Goal: Navigation & Orientation: Understand site structure

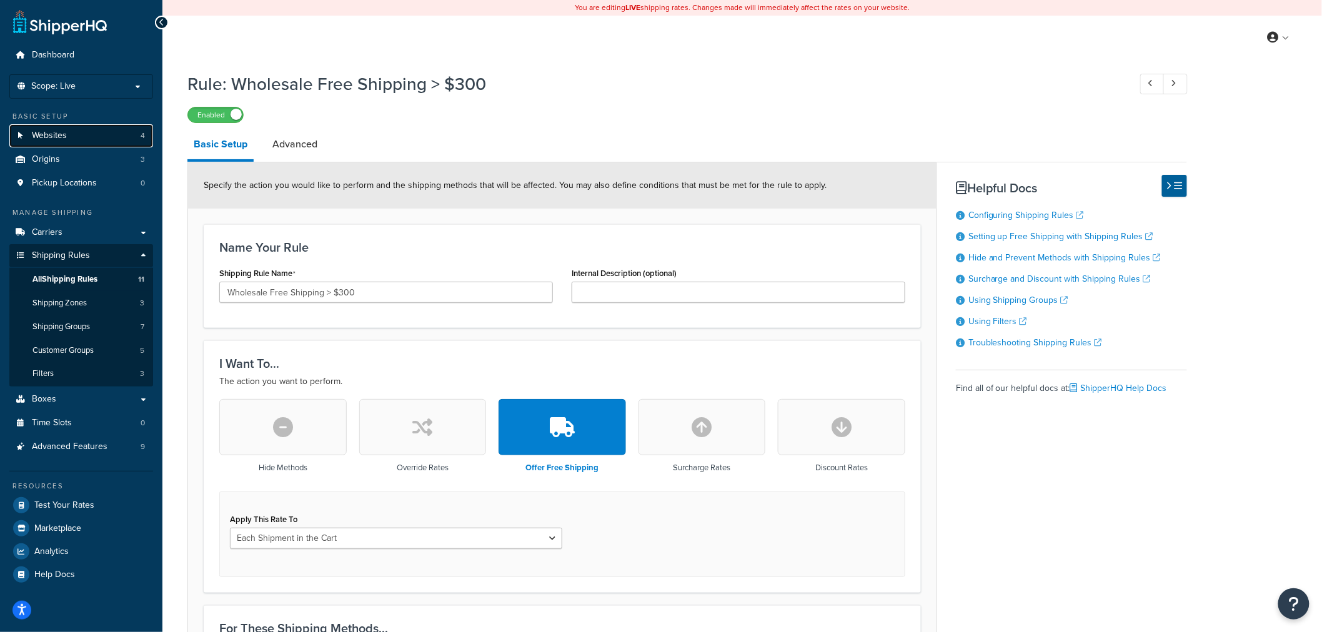
click at [91, 136] on link "Websites 4" at bounding box center [81, 135] width 144 height 23
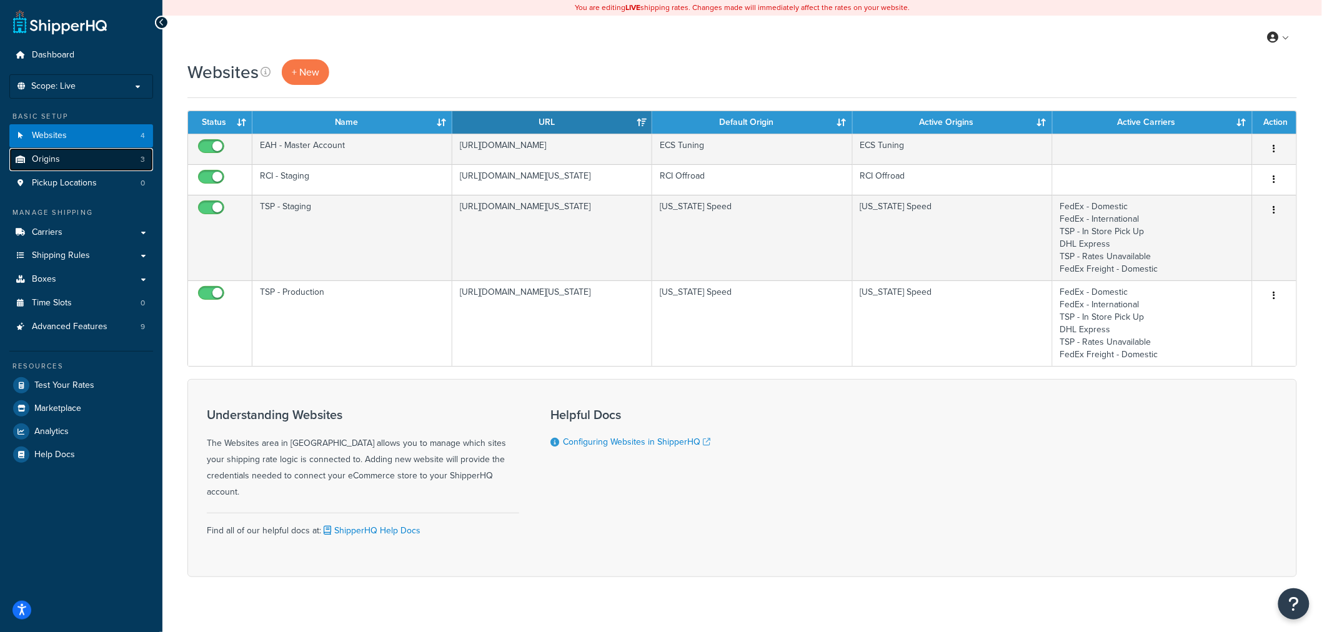
click at [114, 164] on link "Origins 3" at bounding box center [81, 159] width 144 height 23
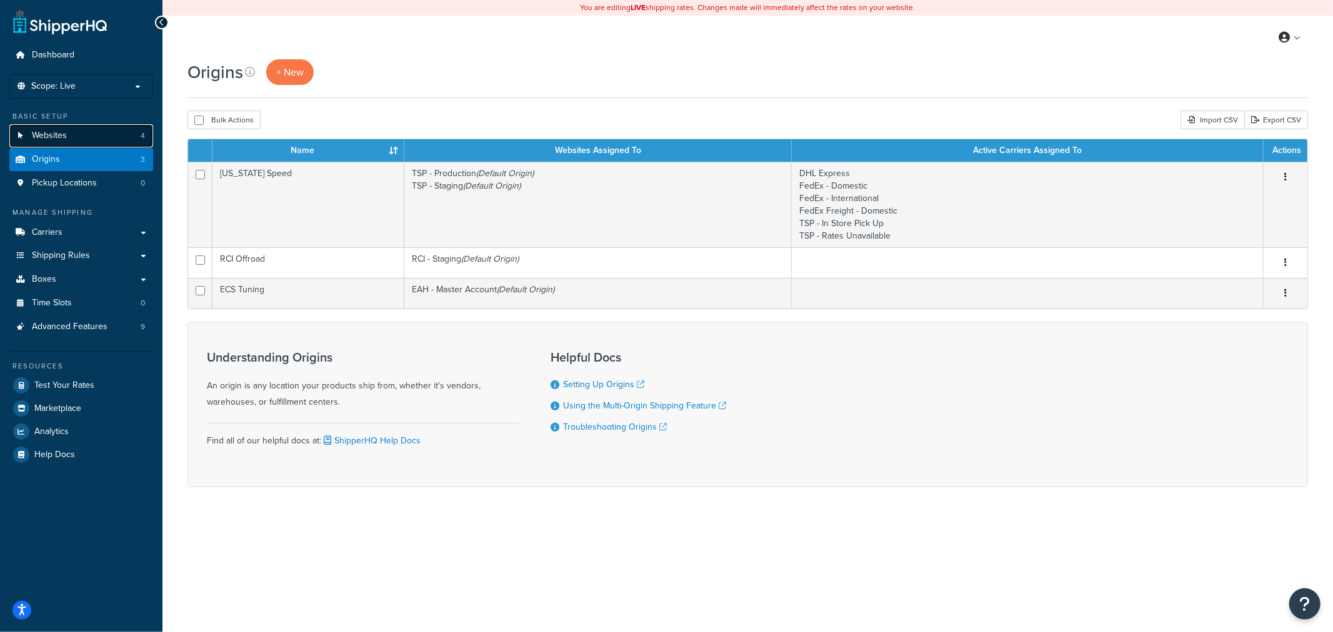
click at [122, 134] on link "Websites 4" at bounding box center [81, 135] width 144 height 23
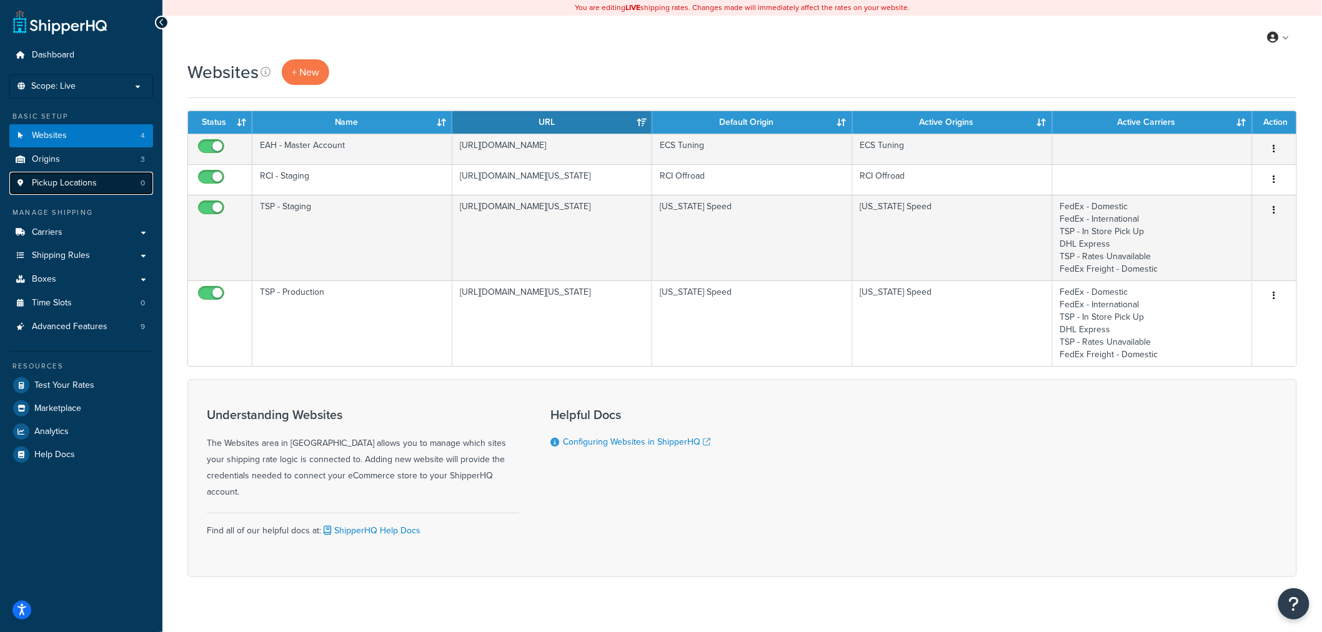
click at [97, 177] on link "Pickup Locations 0" at bounding box center [81, 183] width 144 height 23
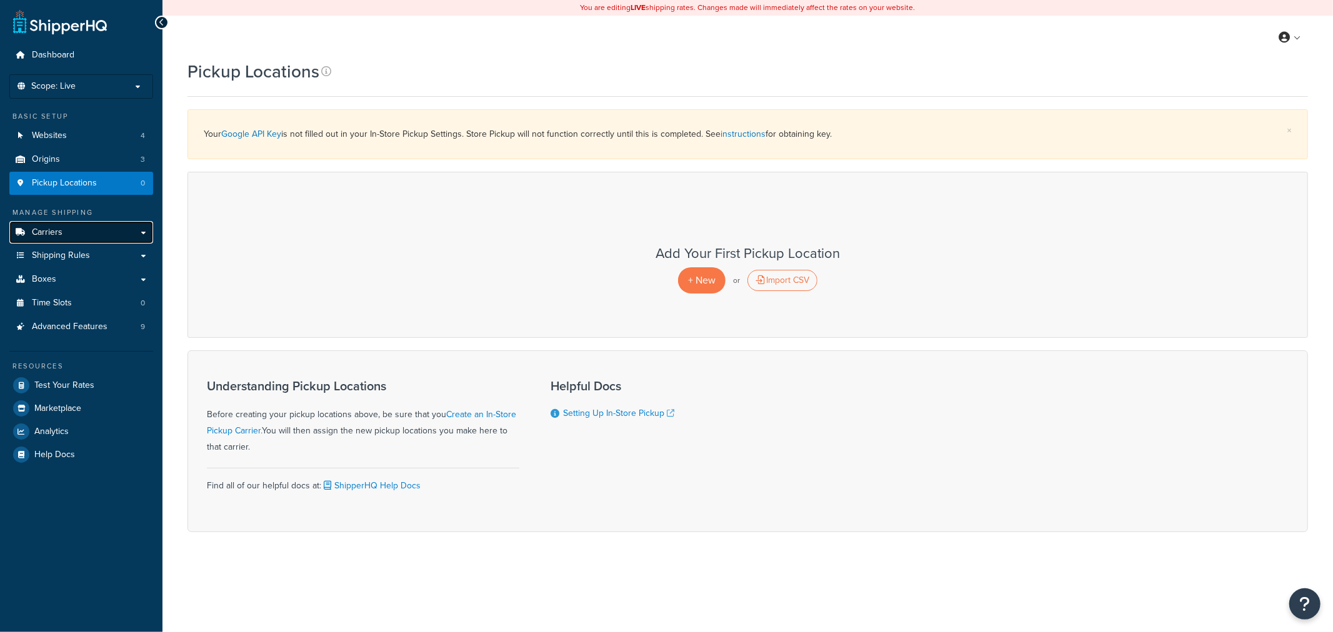
click at [94, 231] on link "Carriers" at bounding box center [81, 232] width 144 height 23
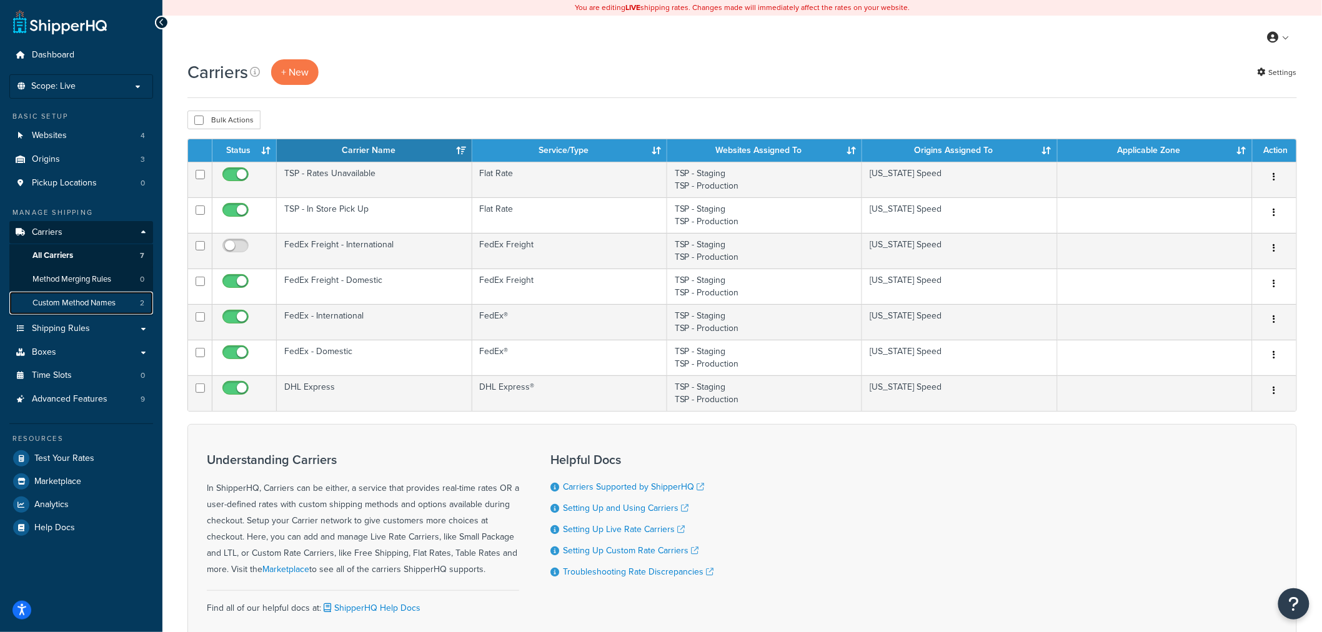
click at [91, 299] on span "Custom Method Names" at bounding box center [73, 303] width 83 height 11
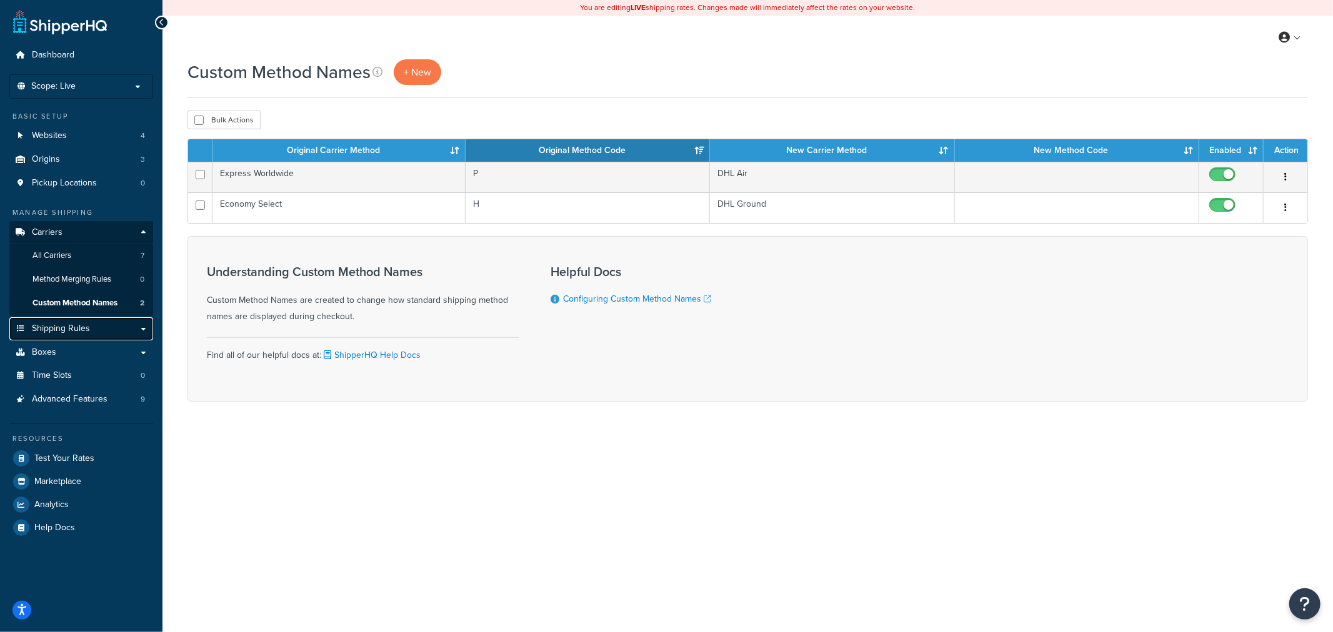
click at [87, 324] on span "Shipping Rules" at bounding box center [61, 329] width 58 height 11
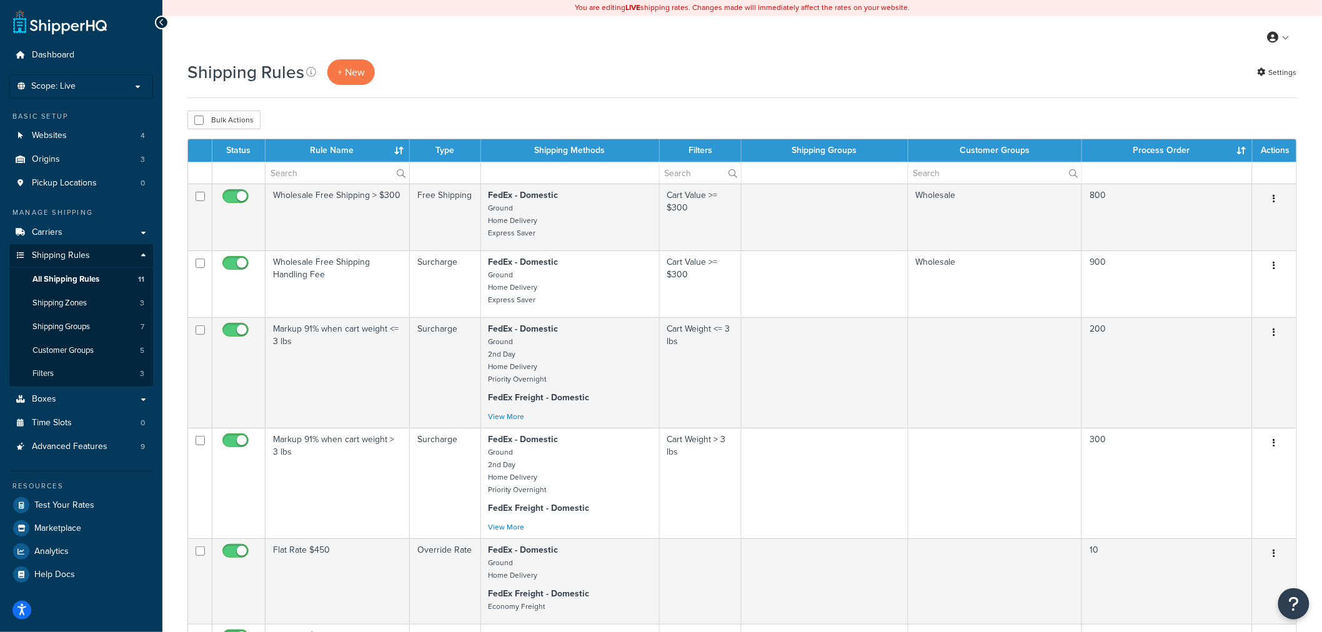
click at [1236, 154] on th "Process Order" at bounding box center [1167, 150] width 171 height 22
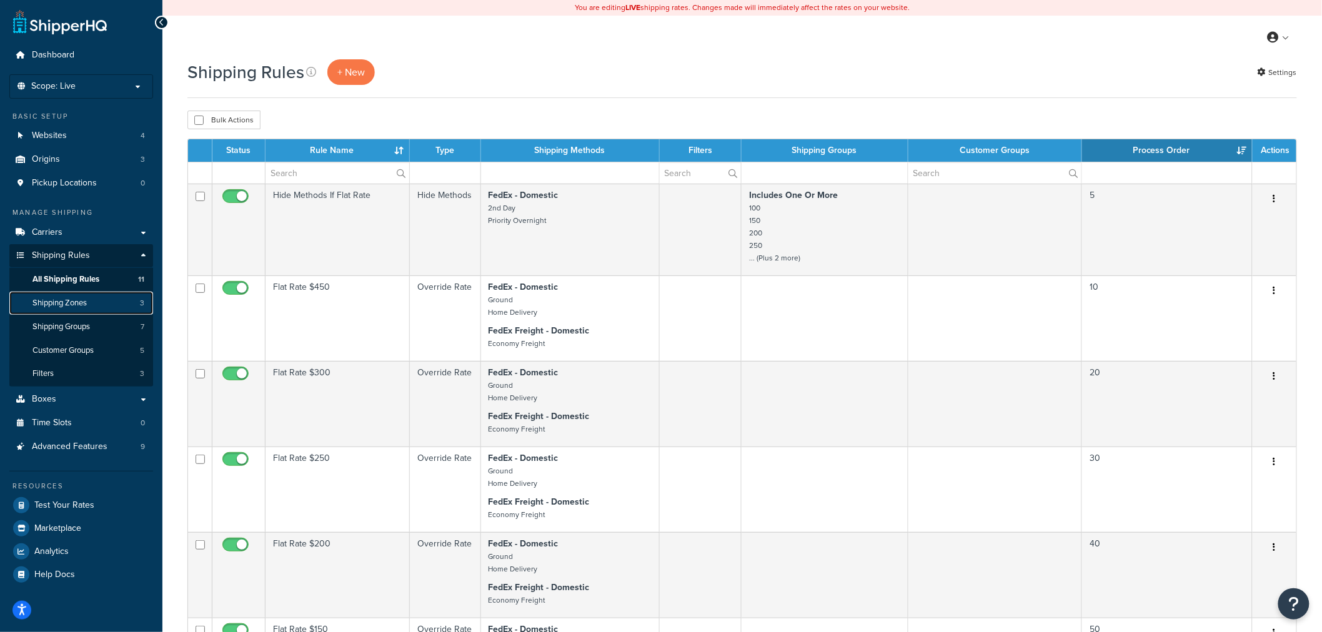
click at [96, 305] on link "Shipping Zones 3" at bounding box center [81, 303] width 144 height 23
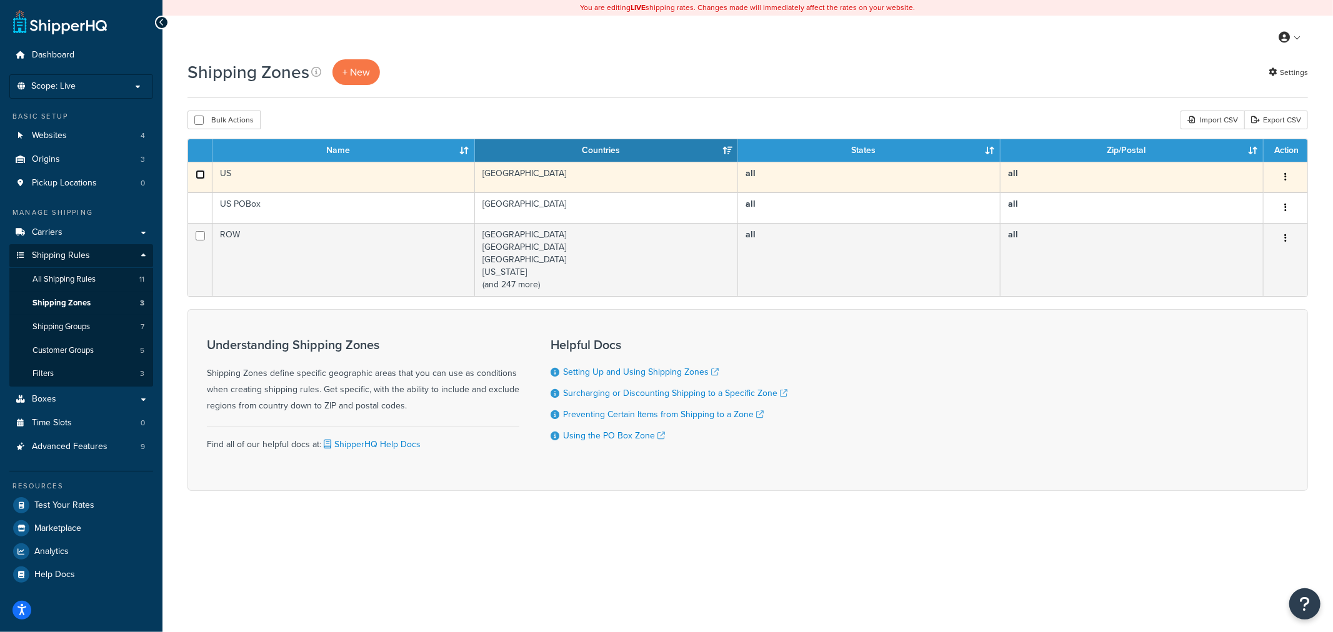
click at [197, 173] on input "checkbox" at bounding box center [200, 174] width 9 height 9
checkbox input "true"
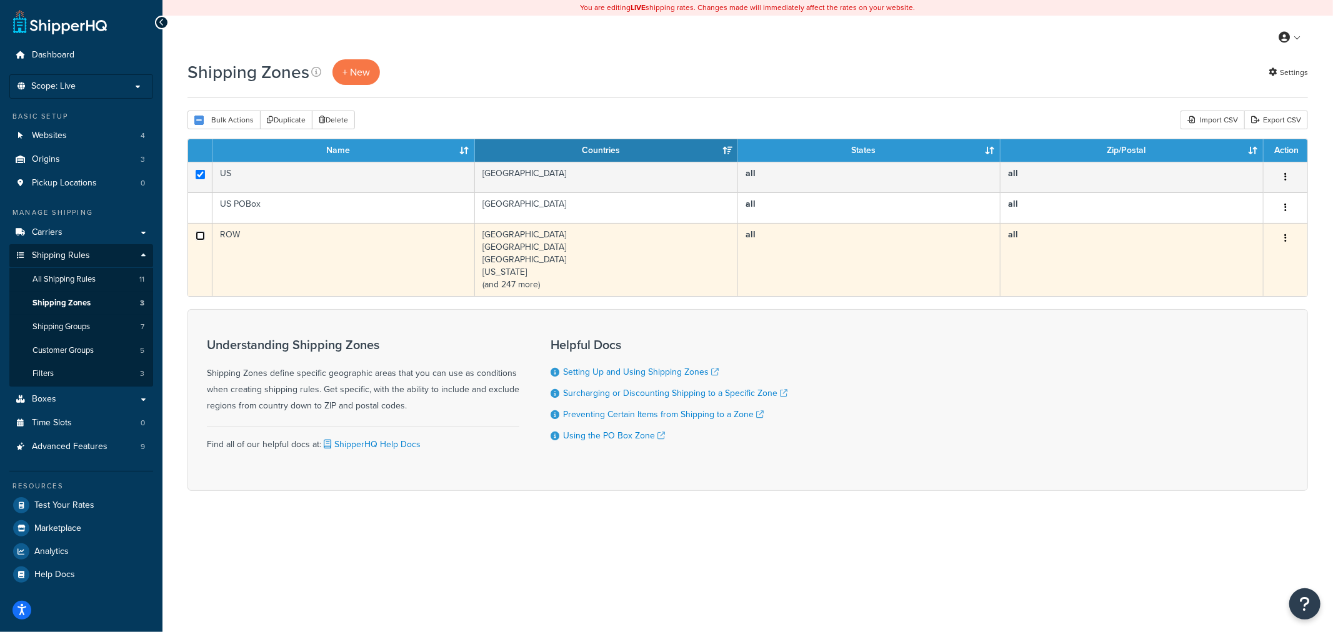
click at [198, 232] on input "checkbox" at bounding box center [200, 235] width 9 height 9
checkbox input "true"
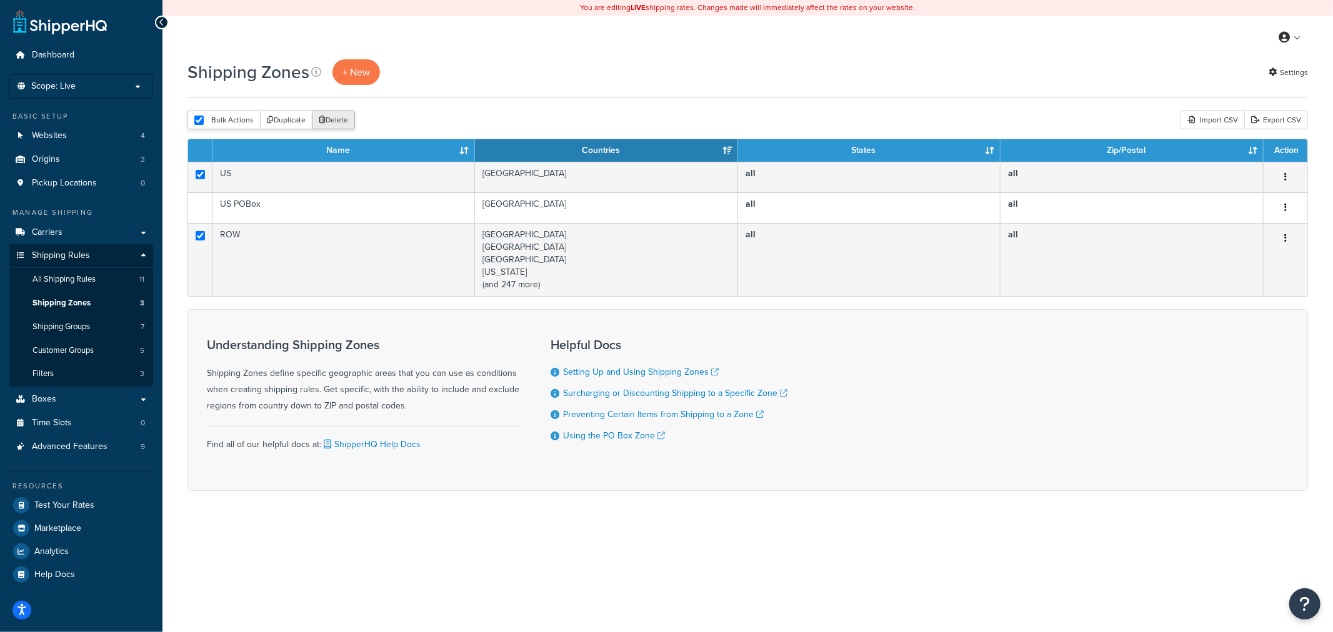
click at [325, 116] on button "Delete" at bounding box center [333, 120] width 43 height 19
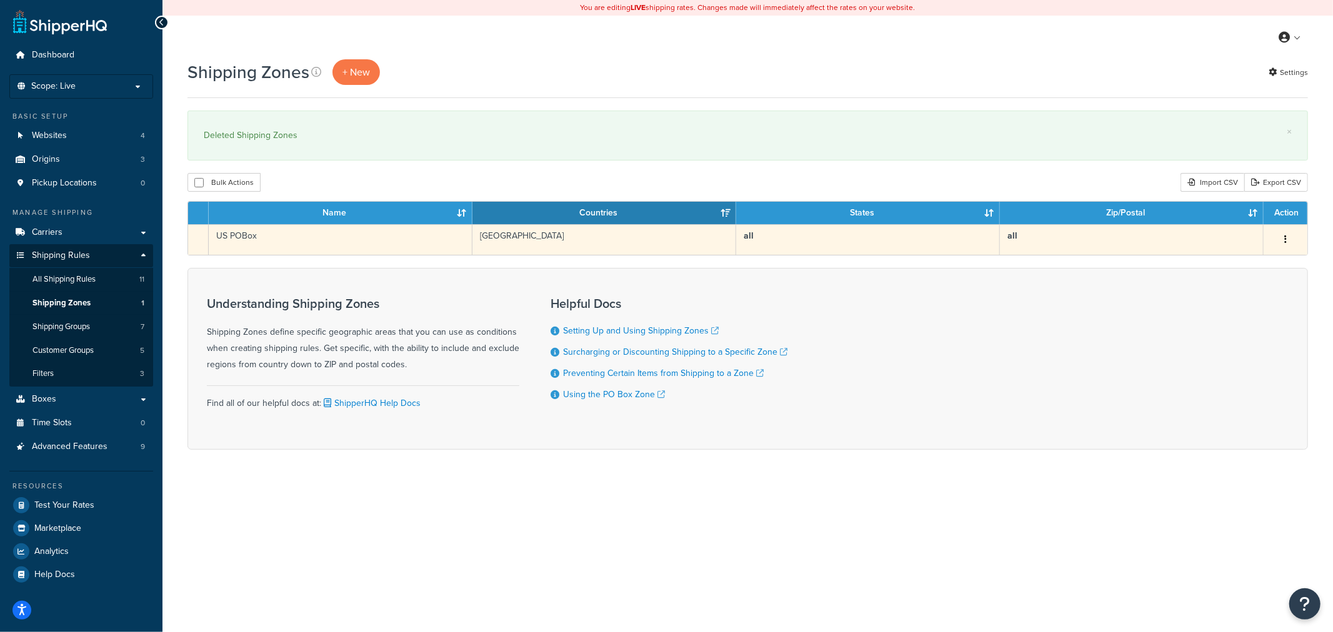
click at [271, 235] on td "US POBox" at bounding box center [341, 239] width 264 height 31
click at [1288, 239] on button "button" at bounding box center [1284, 240] width 17 height 20
click at [1214, 265] on link "Duplicate" at bounding box center [1234, 265] width 99 height 26
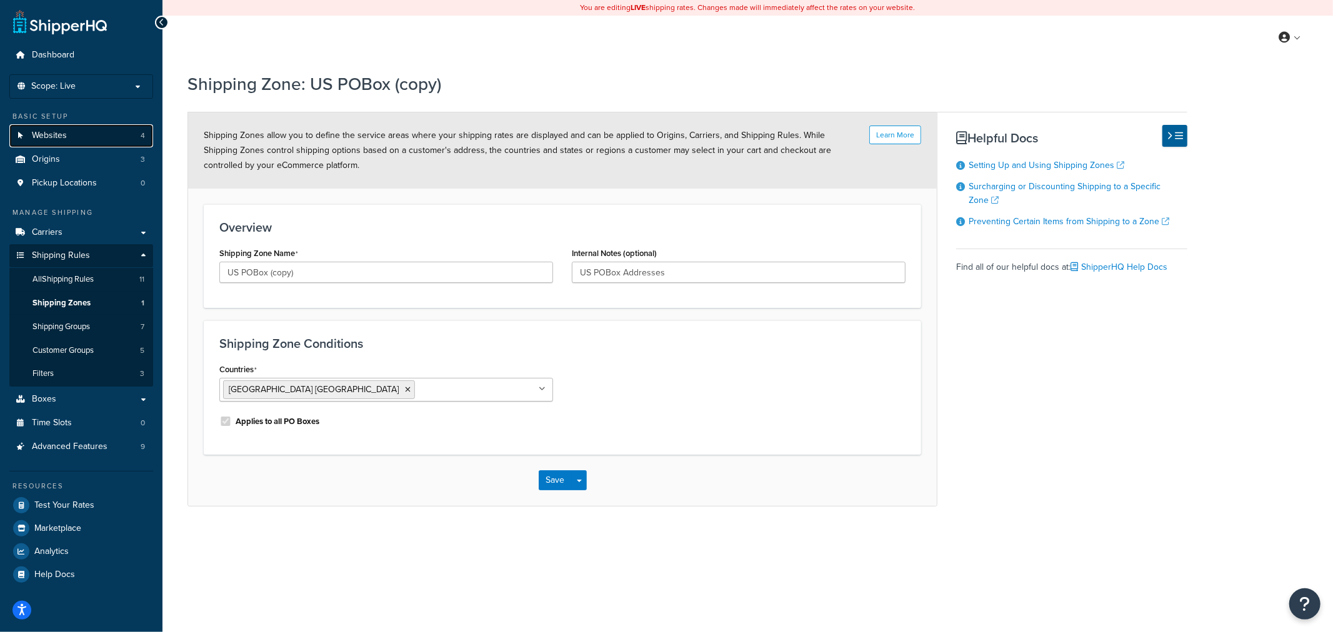
click at [90, 140] on link "Websites 4" at bounding box center [81, 135] width 144 height 23
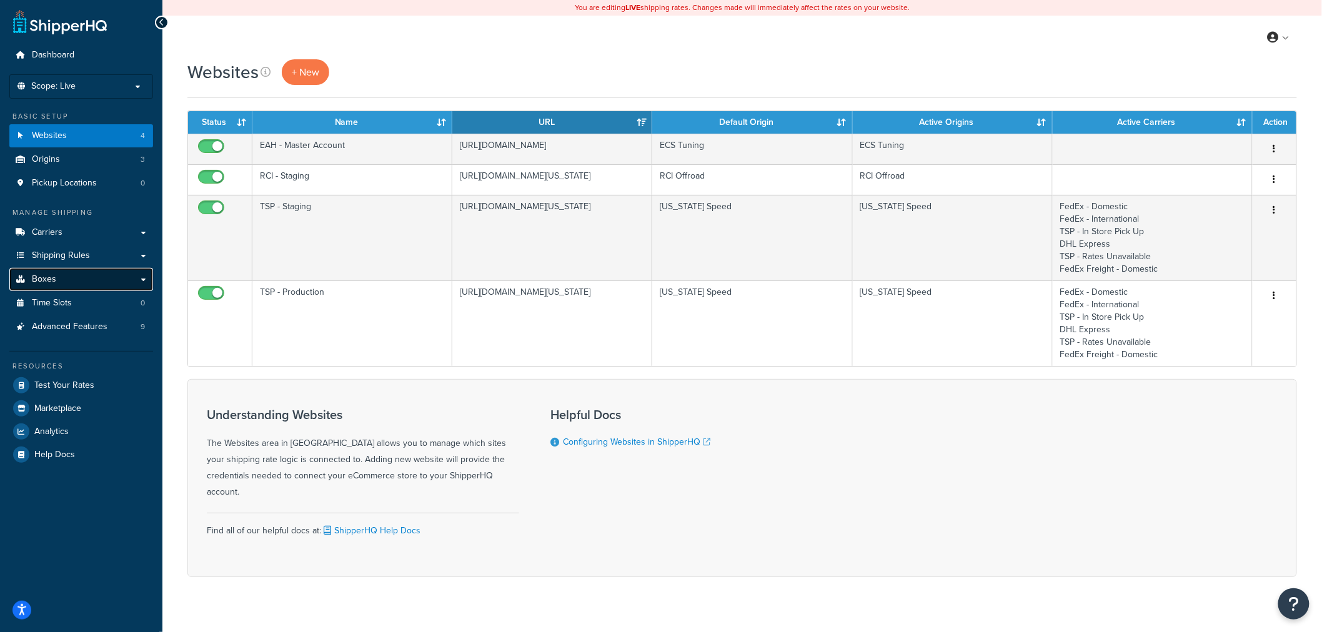
click at [86, 276] on link "Boxes" at bounding box center [81, 279] width 144 height 23
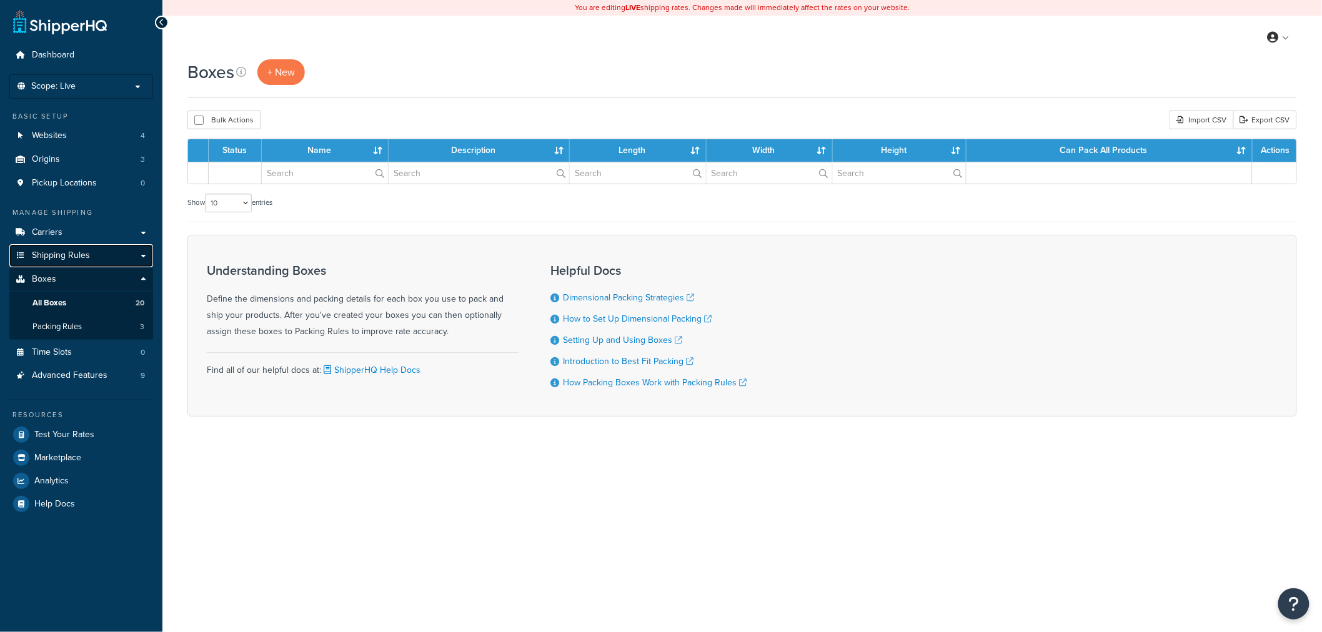
click at [101, 259] on link "Shipping Rules" at bounding box center [81, 255] width 144 height 23
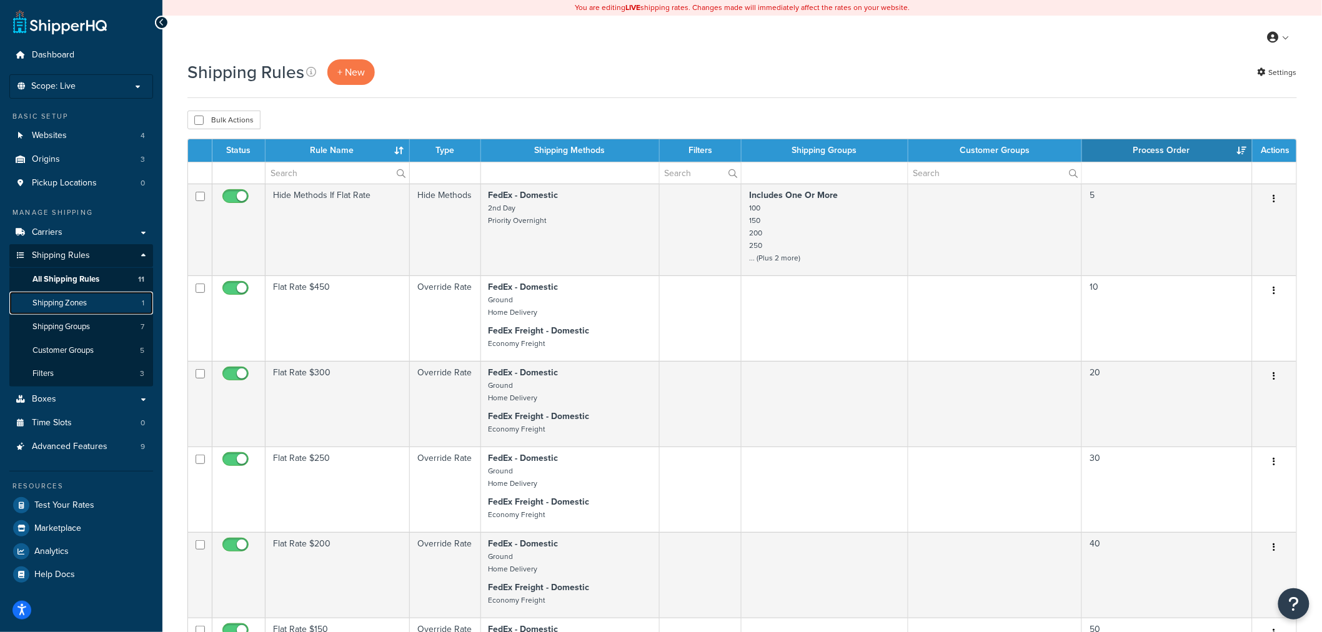
click at [114, 307] on link "Shipping Zones 1" at bounding box center [81, 303] width 144 height 23
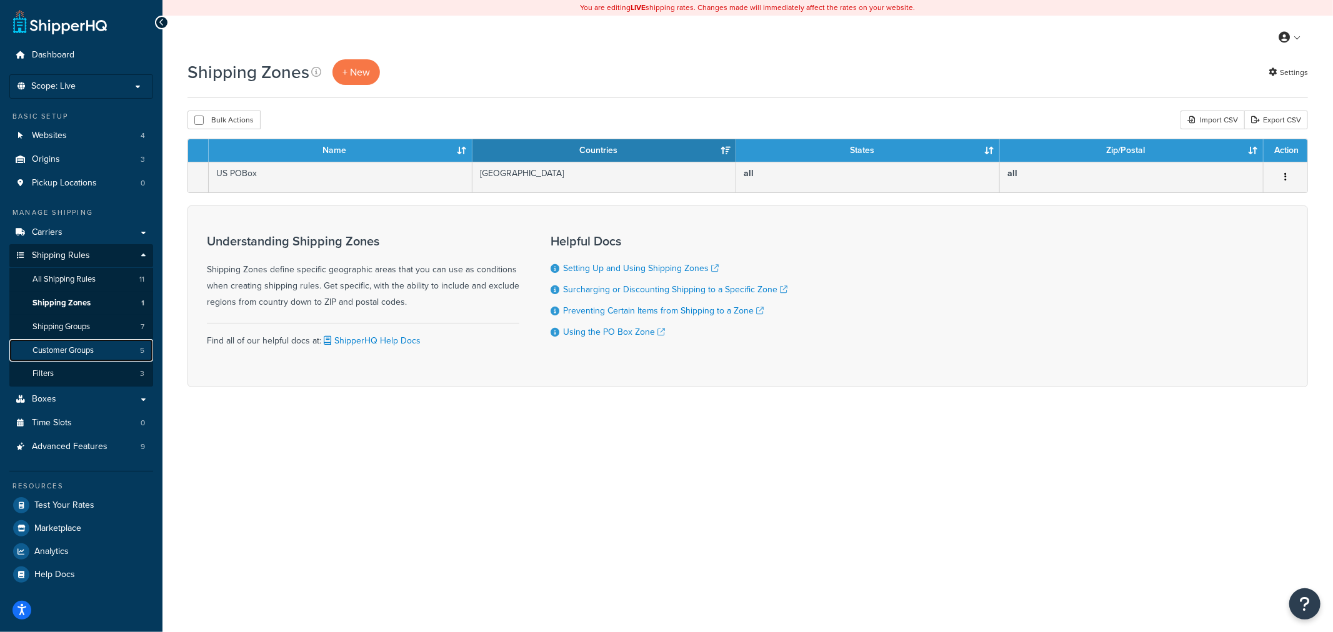
click at [102, 360] on link "Customer Groups 5" at bounding box center [81, 350] width 144 height 23
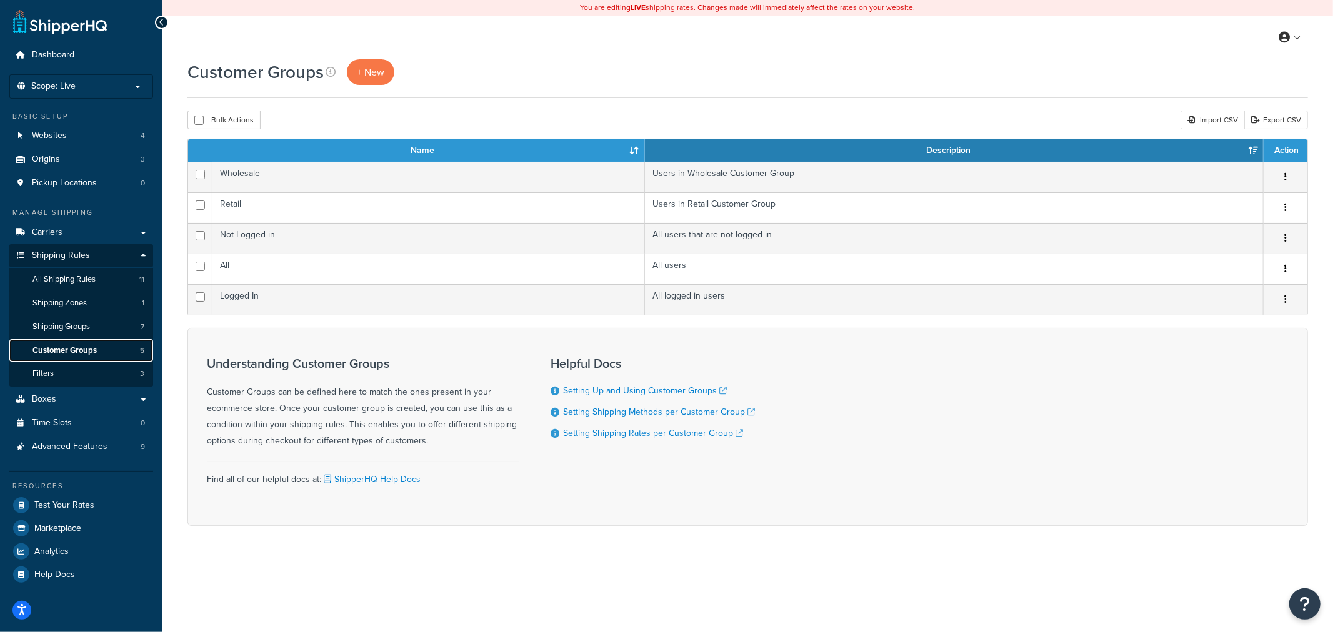
click at [96, 354] on span "Customer Groups" at bounding box center [64, 350] width 64 height 11
click at [71, 397] on link "Boxes" at bounding box center [81, 399] width 144 height 23
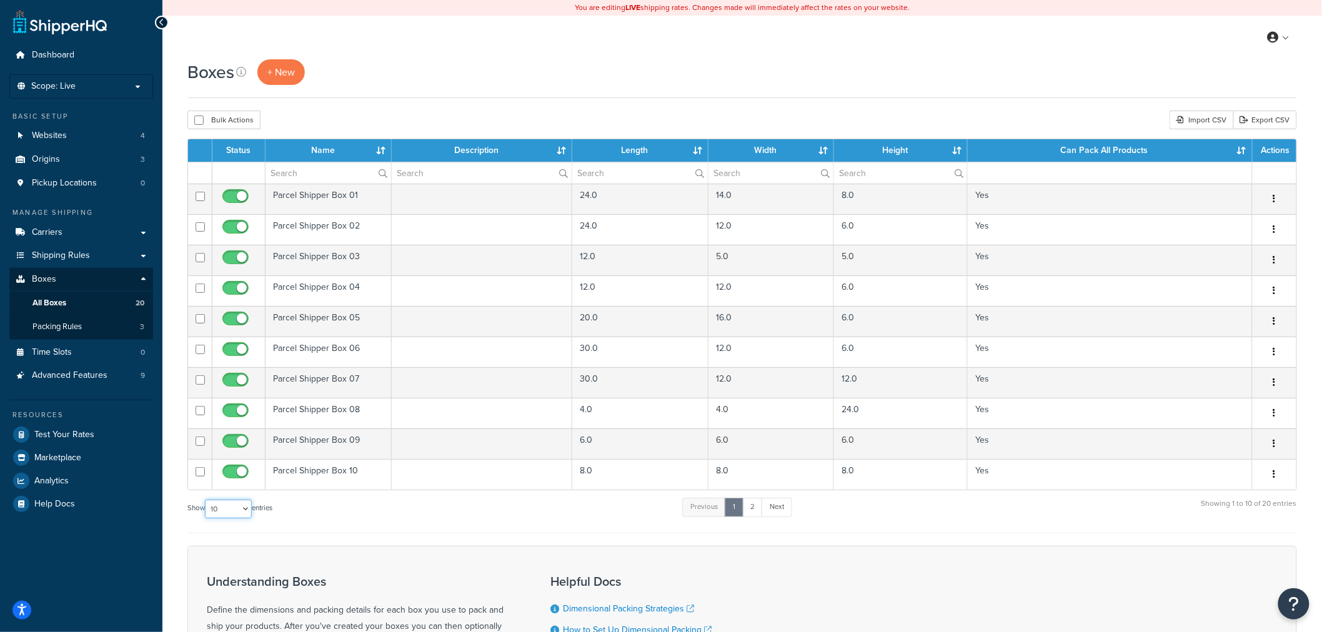
click at [248, 509] on select "10 15 25 50 100 1000" at bounding box center [228, 509] width 47 height 19
select select "50"
click at [206, 500] on select "10 15 25 50 100 1000" at bounding box center [228, 509] width 47 height 19
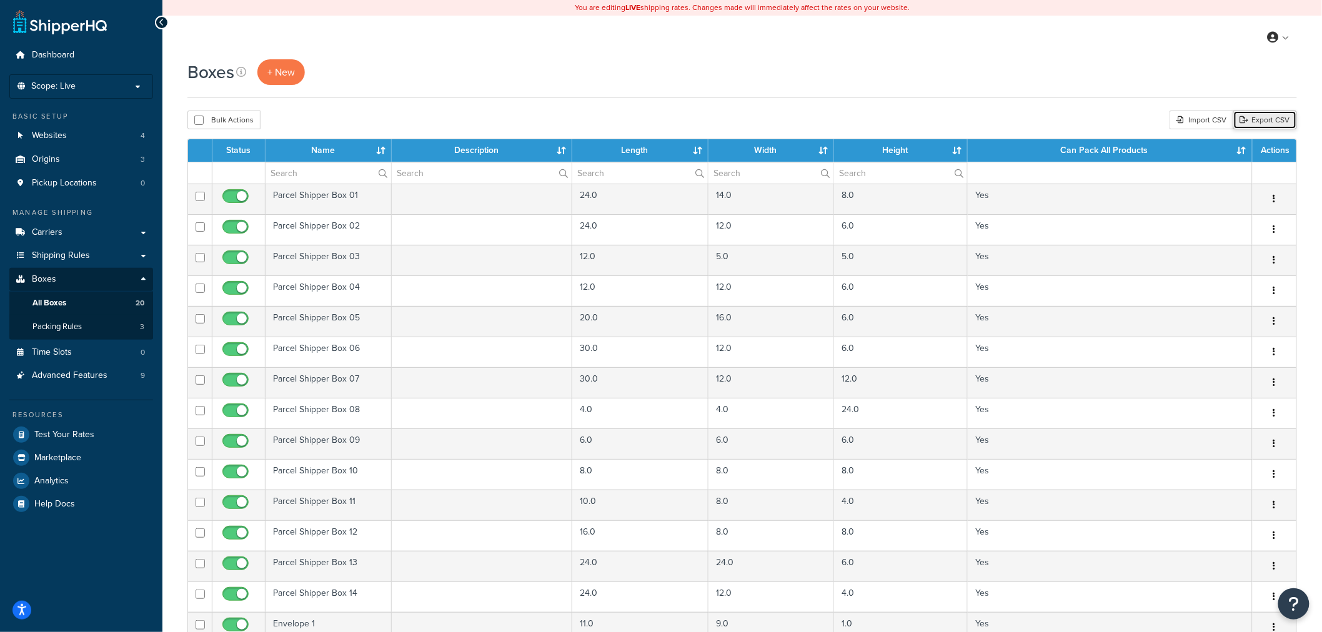
click at [1256, 117] on link "Export CSV" at bounding box center [1265, 120] width 64 height 19
click at [90, 303] on link "All Boxes 20" at bounding box center [81, 303] width 144 height 23
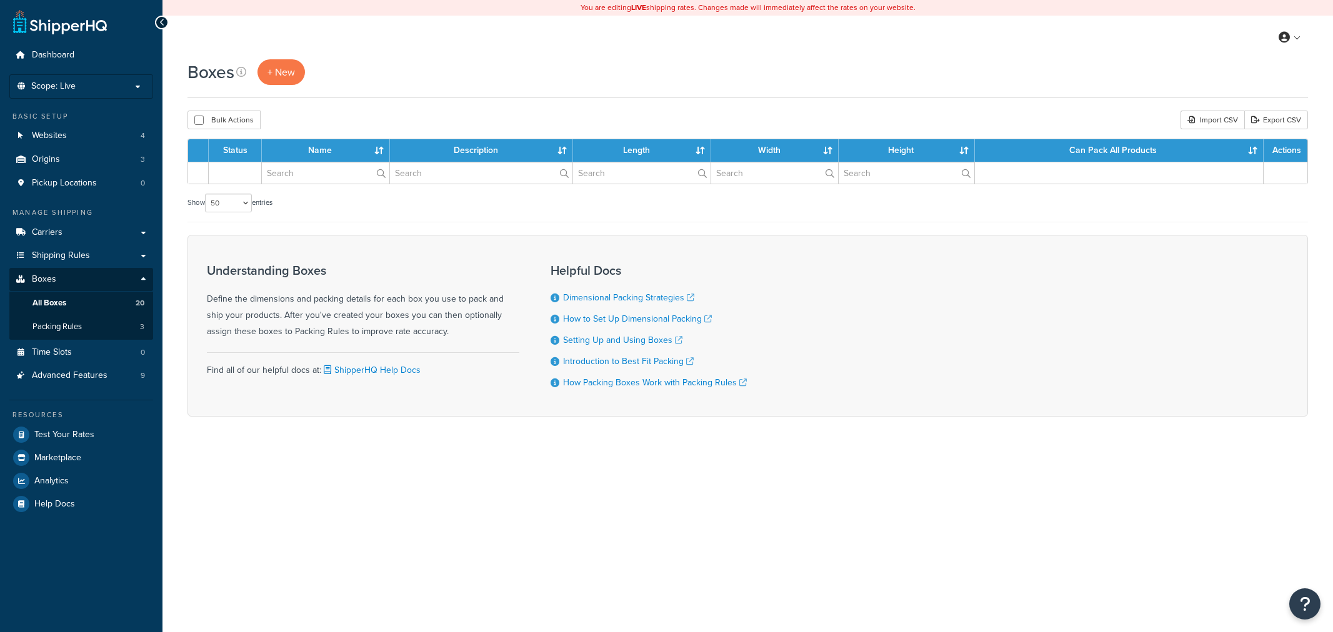
select select "50"
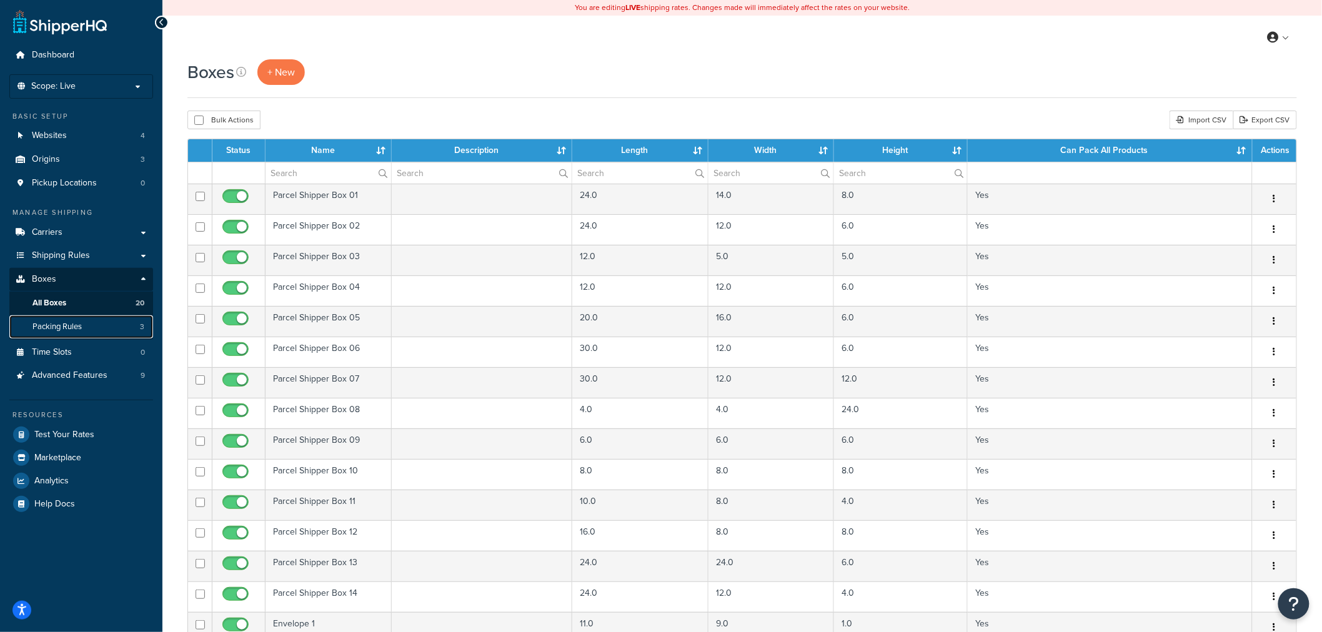
click at [57, 328] on span "Packing Rules" at bounding box center [56, 327] width 49 height 11
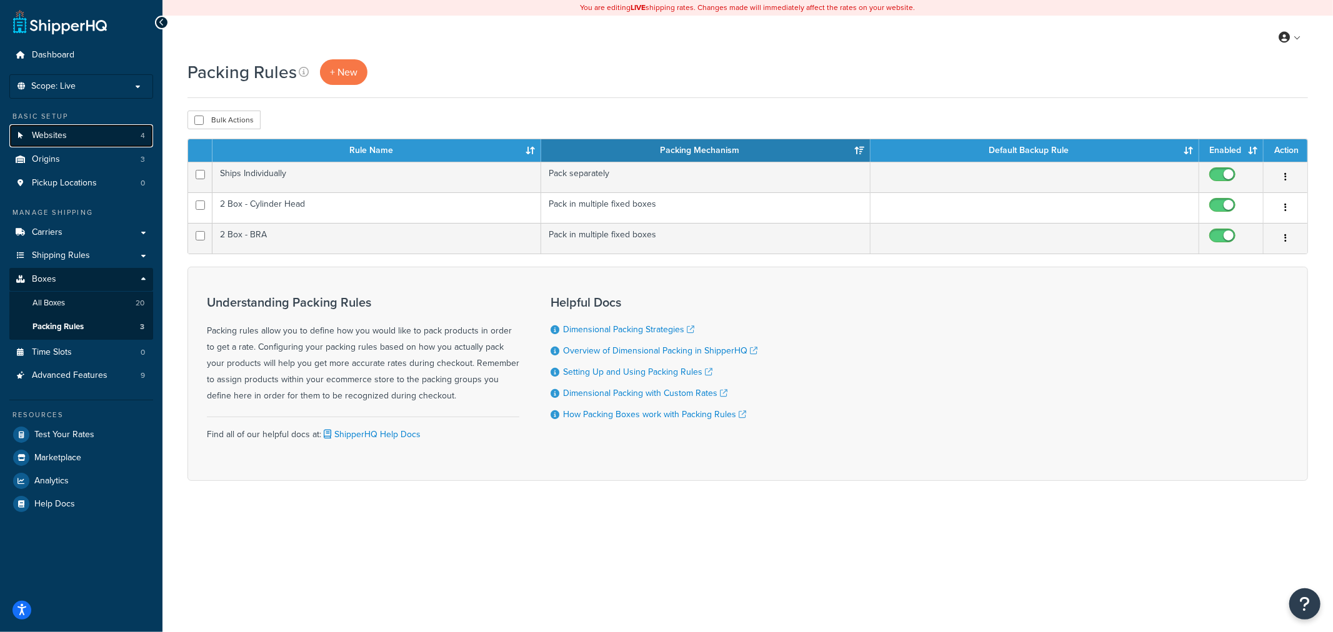
click at [91, 126] on link "Websites 4" at bounding box center [81, 135] width 144 height 23
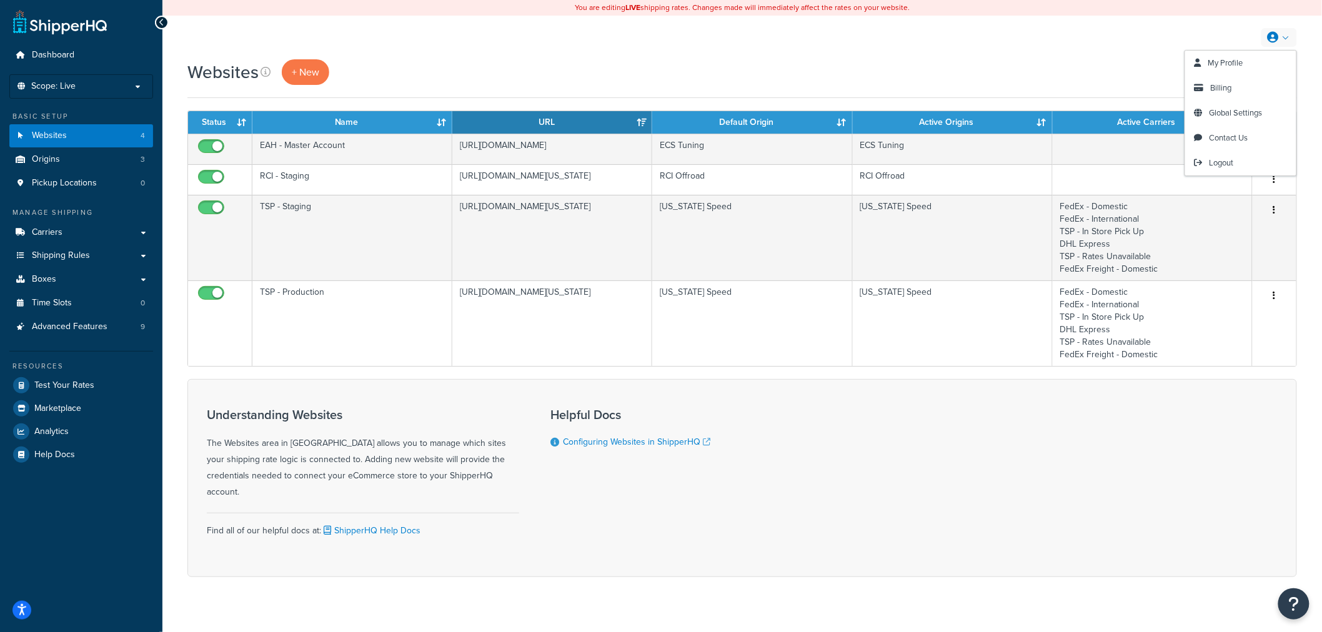
click at [1289, 37] on link at bounding box center [1279, 37] width 36 height 19
click at [1226, 114] on span "Global Settings" at bounding box center [1235, 113] width 53 height 12
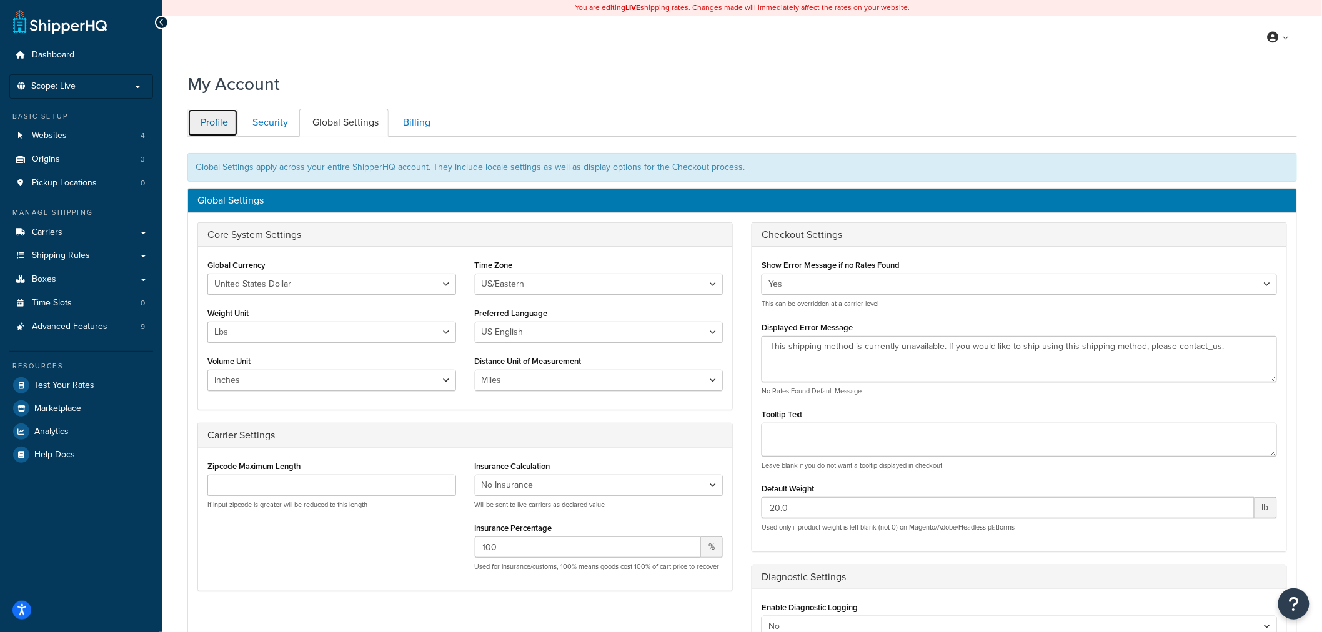
click at [204, 121] on link "Profile" at bounding box center [212, 123] width 51 height 28
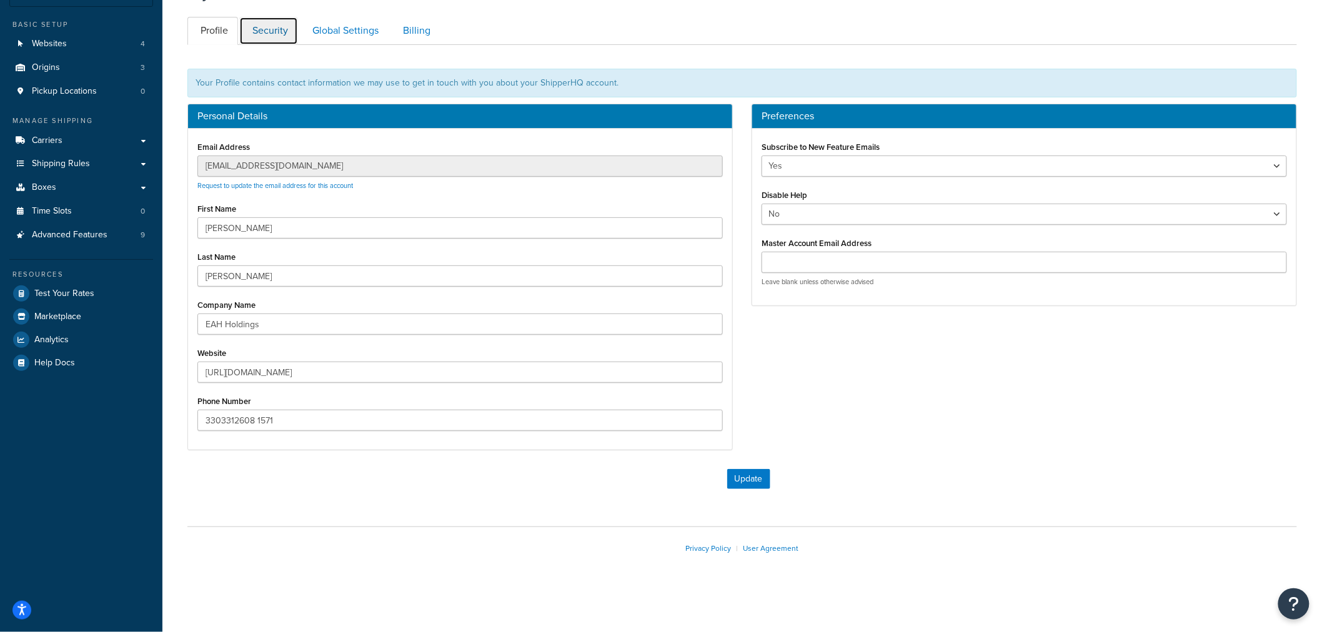
click at [278, 36] on link "Security" at bounding box center [268, 31] width 59 height 28
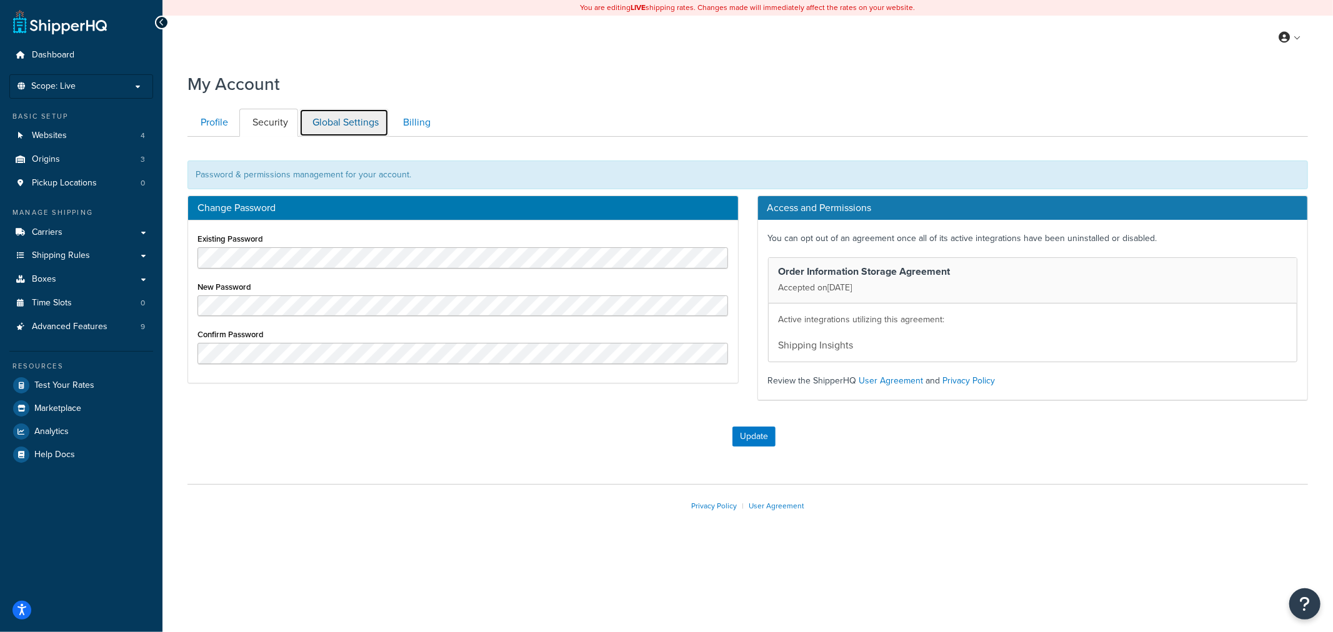
click at [340, 116] on link "Global Settings" at bounding box center [343, 123] width 89 height 28
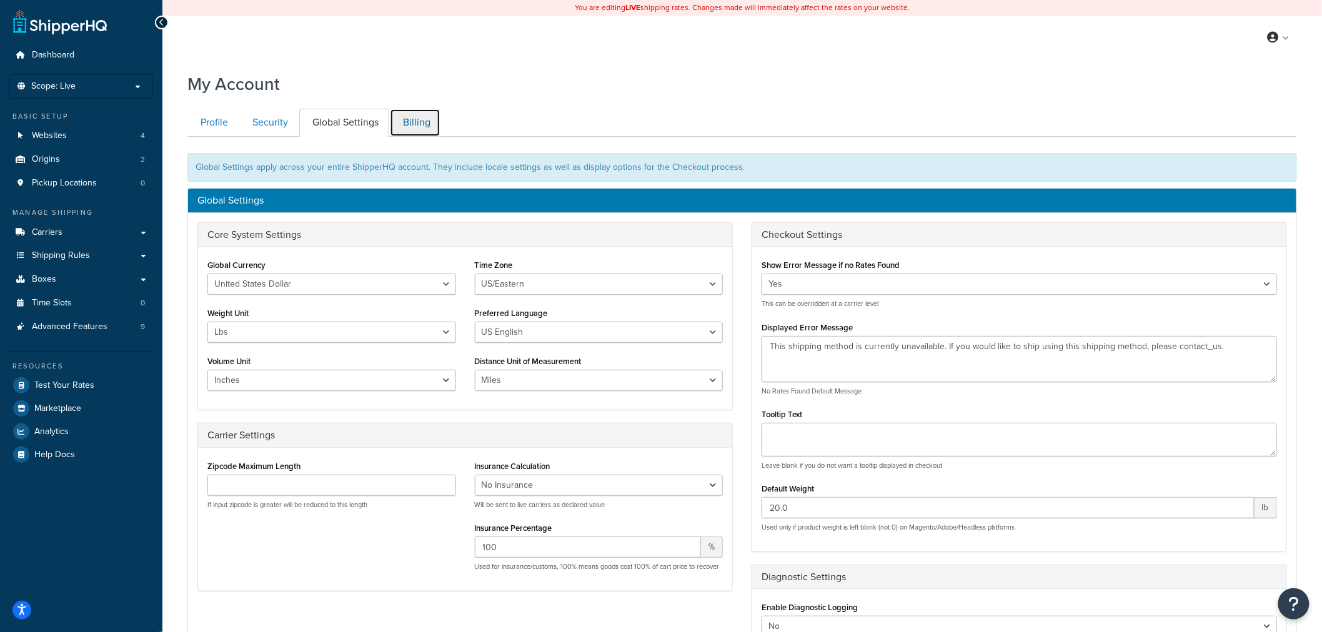
click at [422, 115] on link "Billing" at bounding box center [415, 123] width 51 height 28
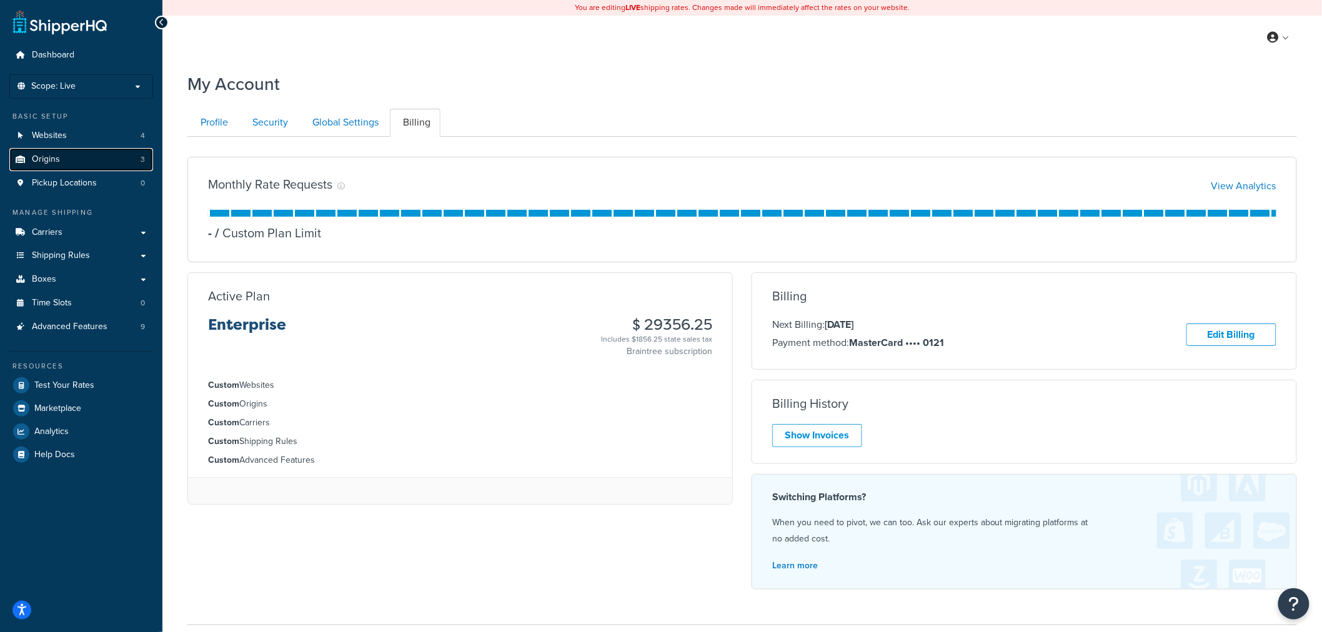
click at [87, 153] on link "Origins 3" at bounding box center [81, 159] width 144 height 23
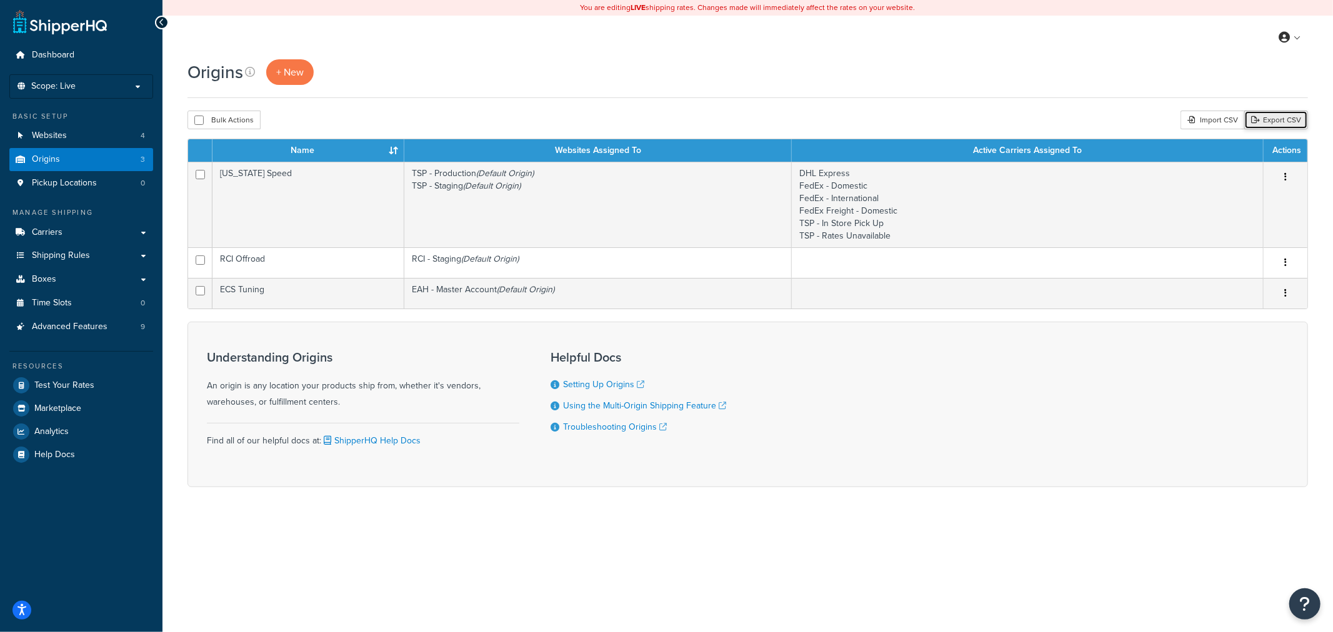
click at [1276, 122] on link "Export CSV" at bounding box center [1276, 120] width 64 height 19
click at [71, 184] on span "Pickup Locations" at bounding box center [64, 183] width 65 height 11
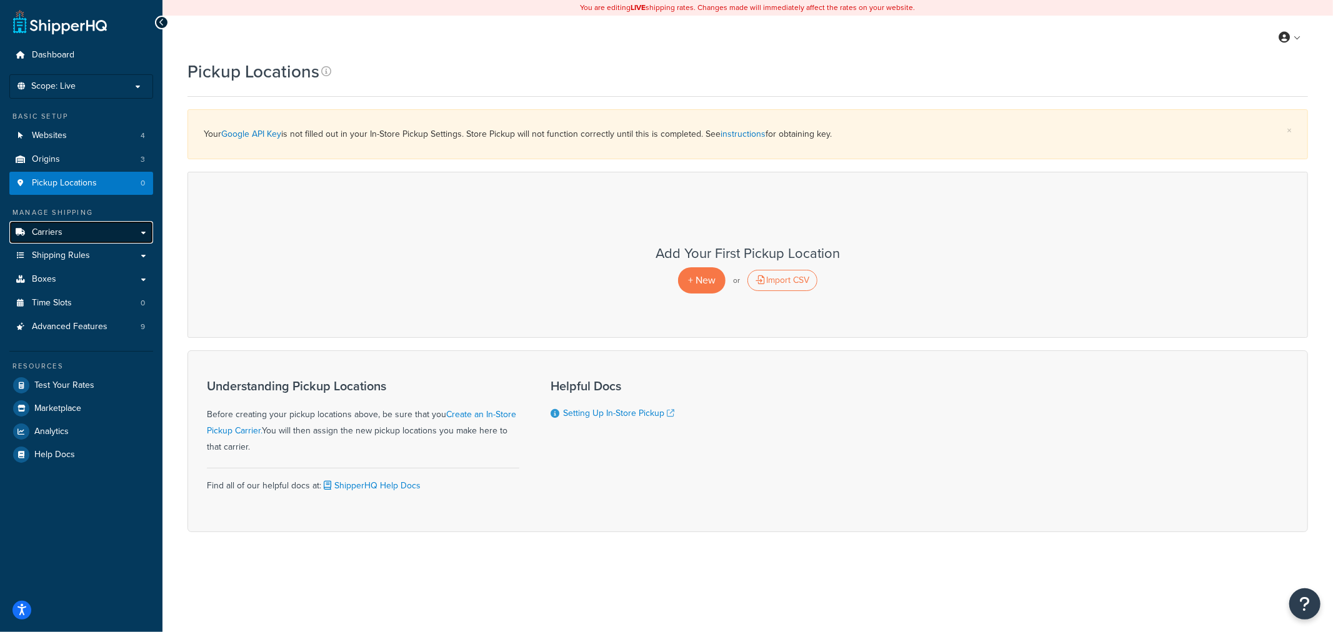
click at [96, 234] on link "Carriers" at bounding box center [81, 232] width 144 height 23
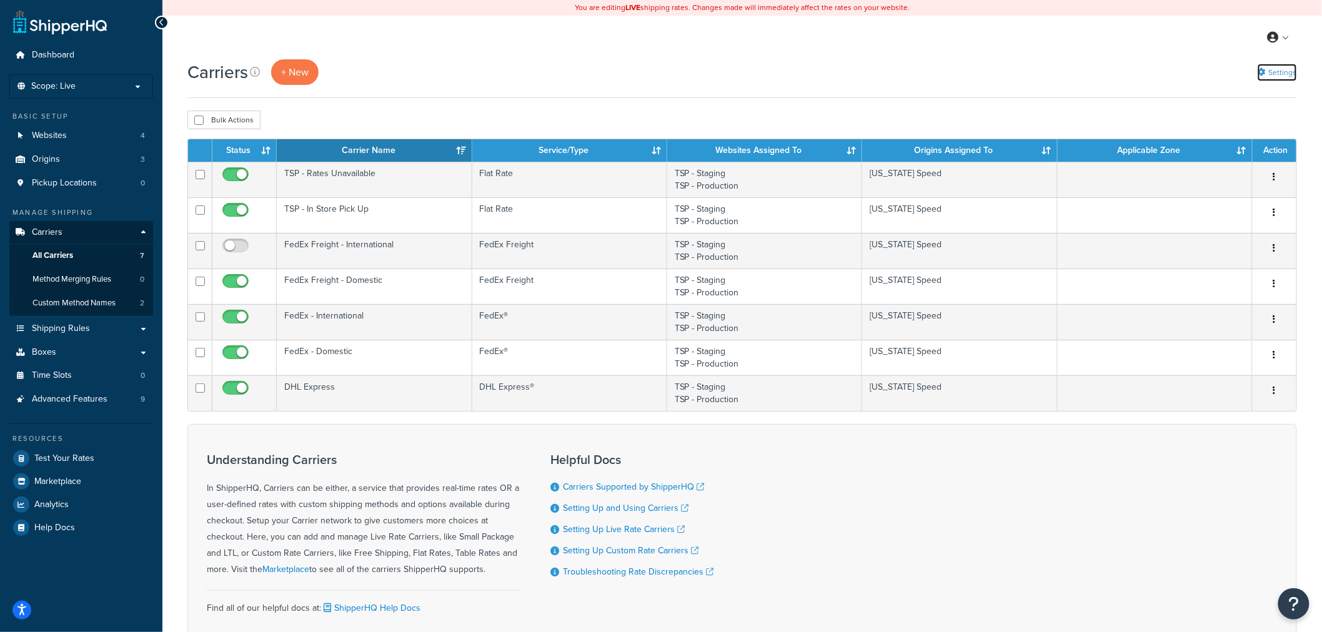
click at [1264, 69] on icon at bounding box center [1262, 72] width 8 height 8
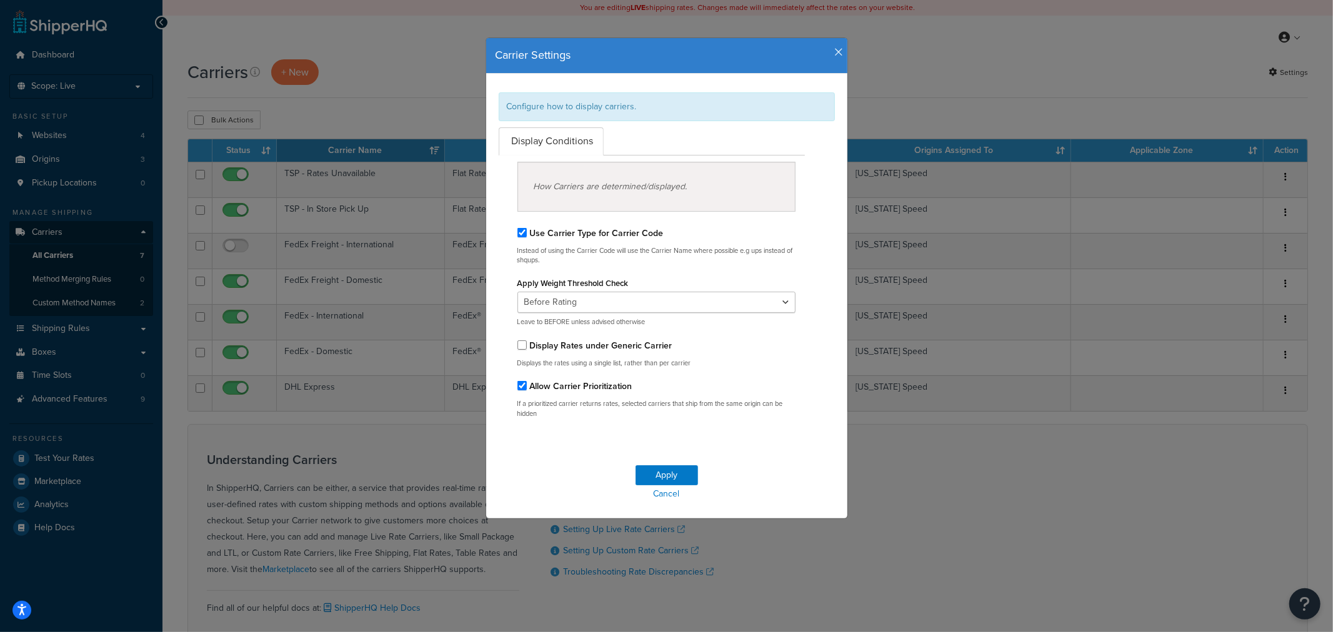
click at [835, 51] on icon "button" at bounding box center [839, 52] width 9 height 11
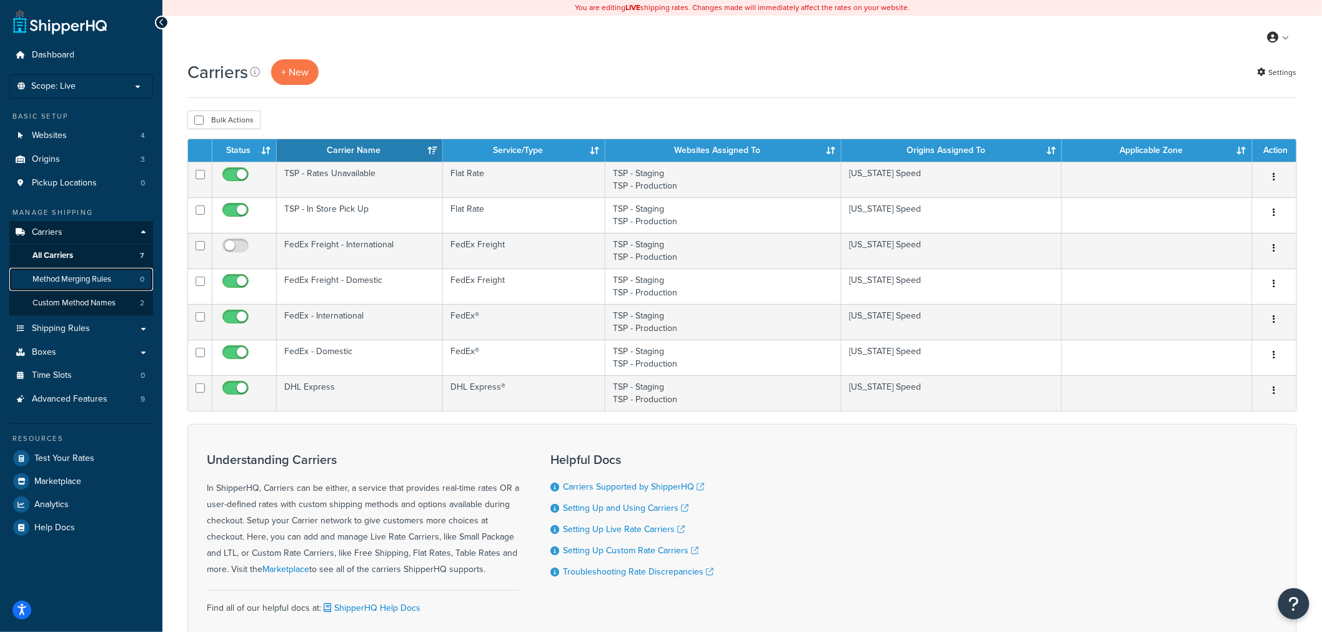
click at [70, 278] on span "Method Merging Rules" at bounding box center [71, 279] width 79 height 11
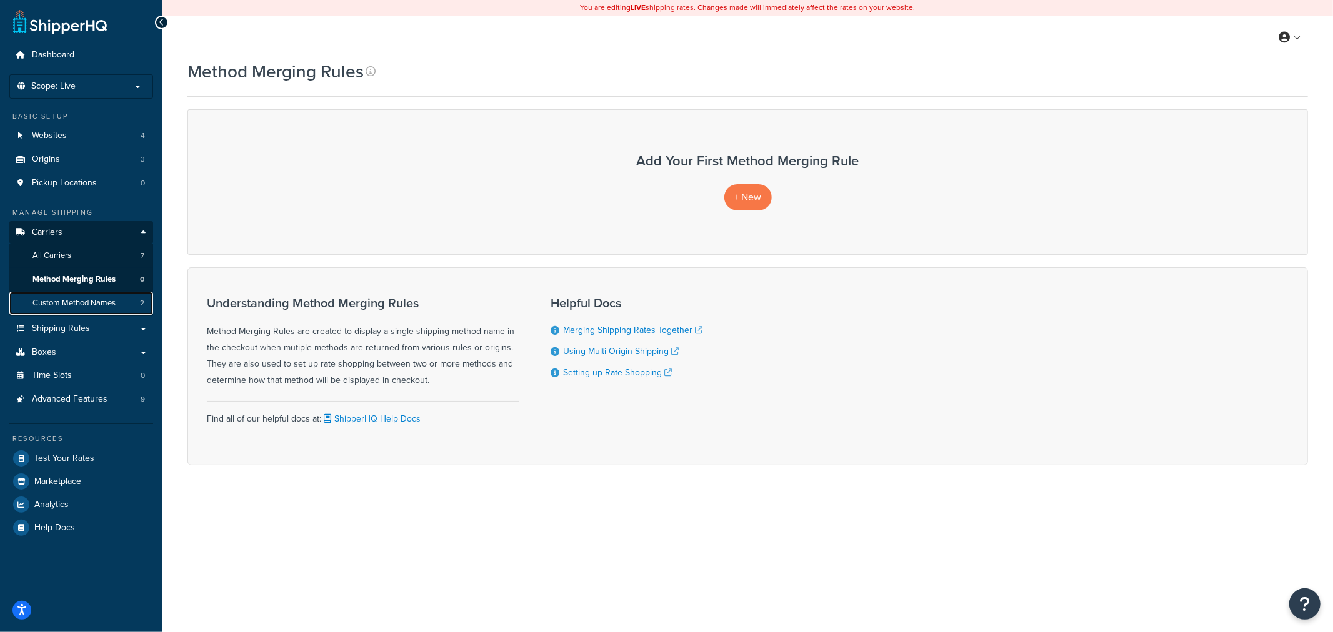
click at [70, 301] on span "Custom Method Names" at bounding box center [73, 303] width 83 height 11
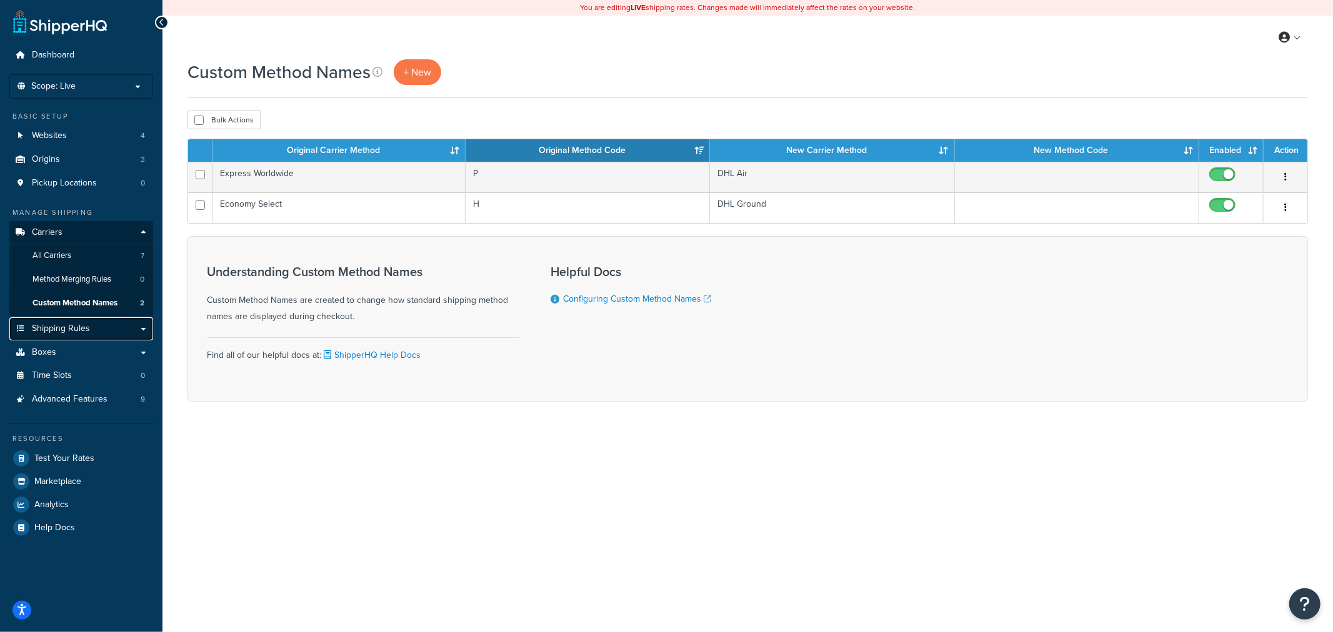
click at [64, 329] on span "Shipping Rules" at bounding box center [61, 329] width 58 height 11
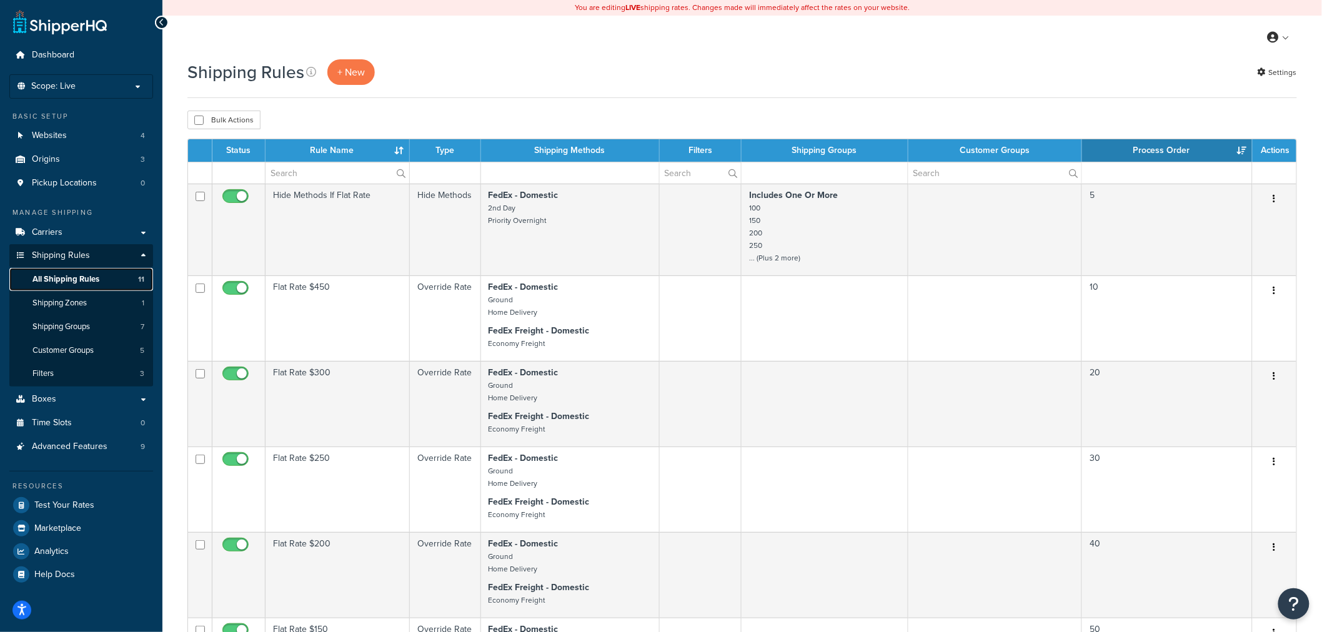
click at [77, 279] on span "All Shipping Rules" at bounding box center [65, 279] width 67 height 11
click at [77, 306] on span "Shipping Zones" at bounding box center [59, 303] width 54 height 11
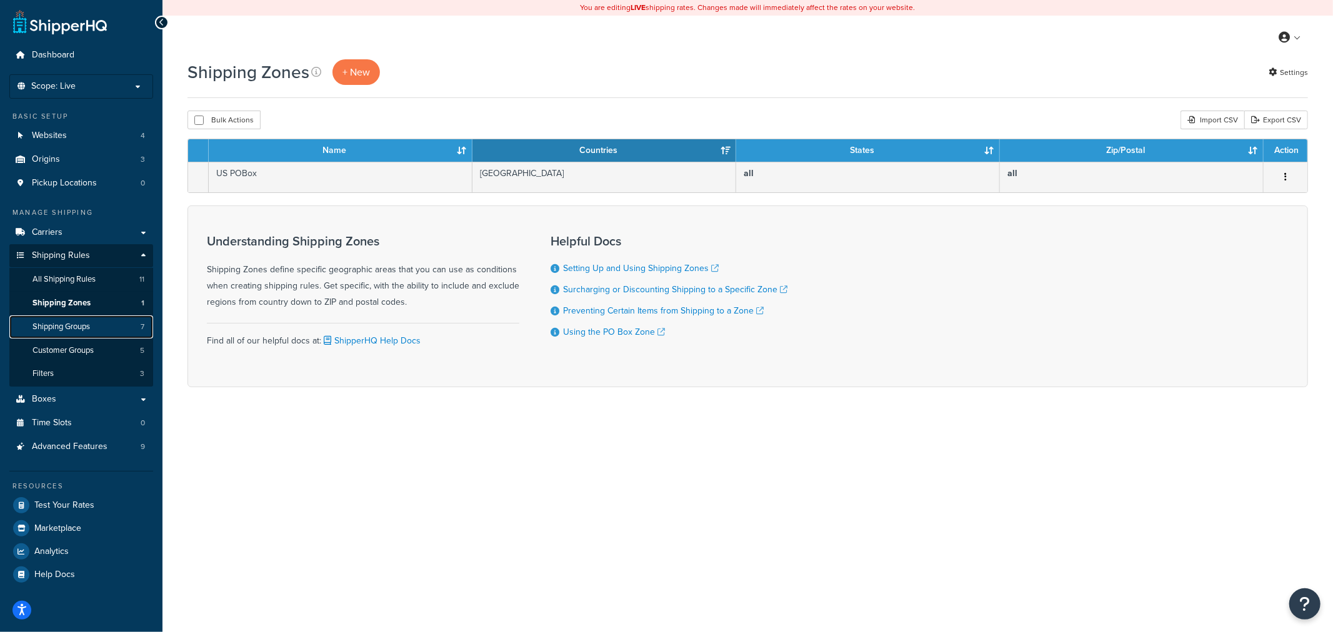
click at [84, 337] on link "Shipping Groups 7" at bounding box center [81, 326] width 144 height 23
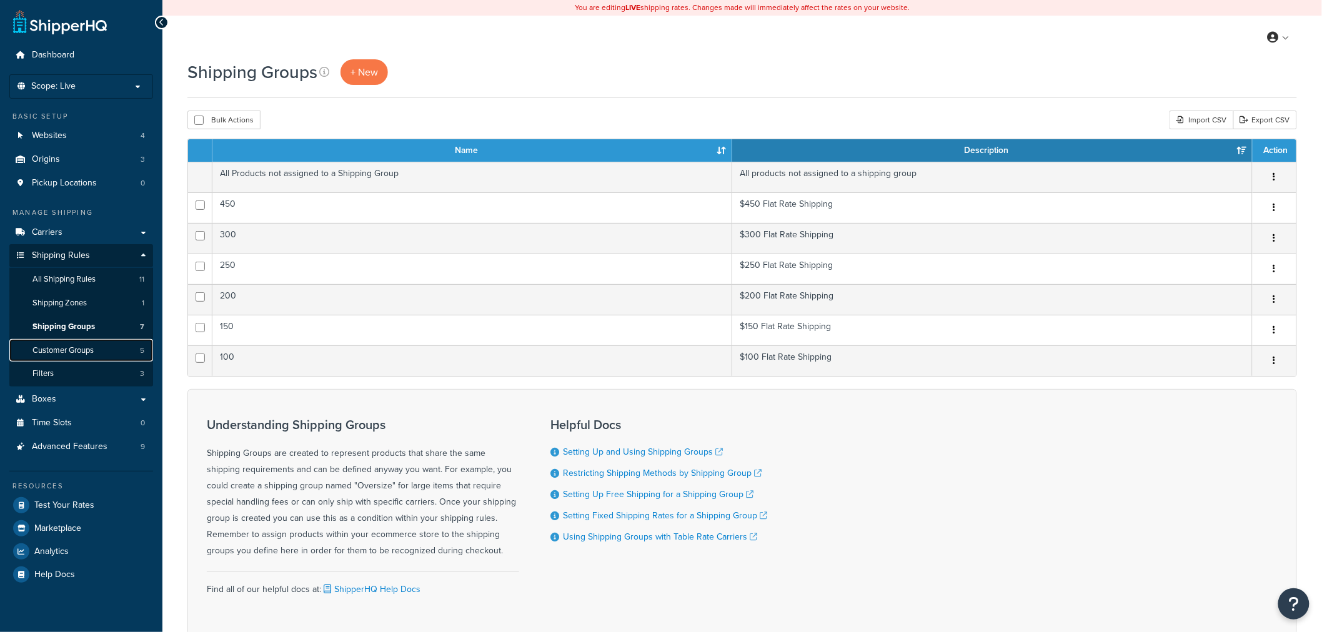
click at [84, 357] on link "Customer Groups 5" at bounding box center [81, 350] width 144 height 23
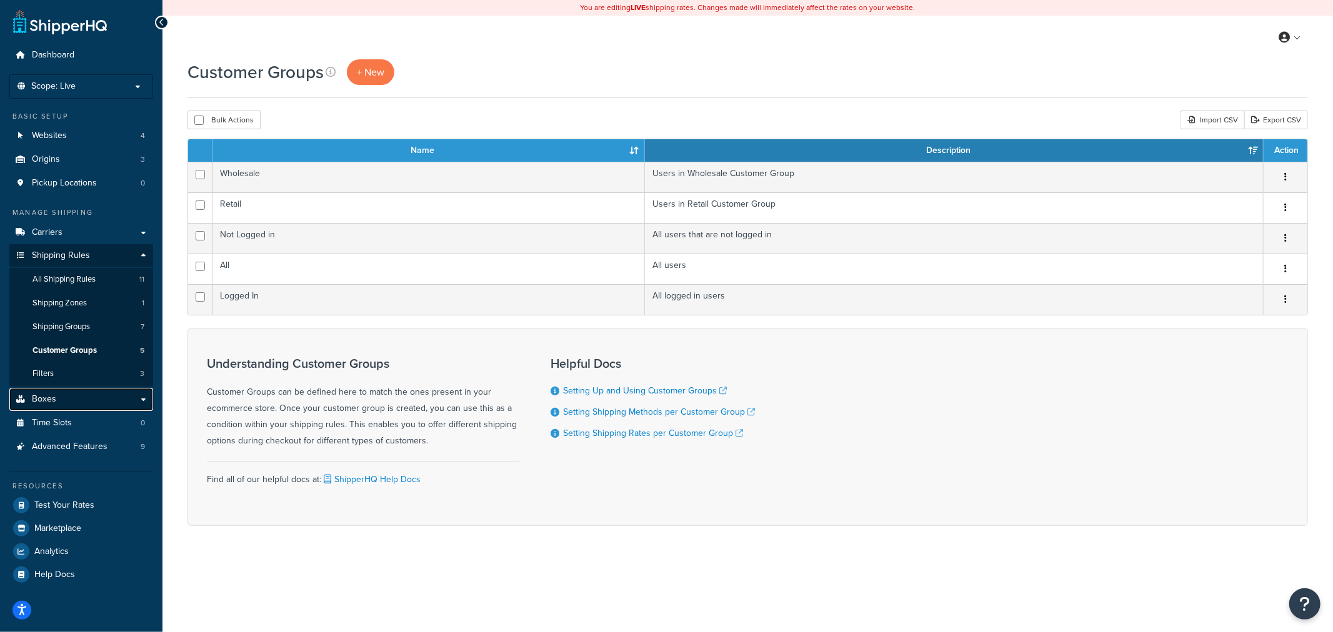
click at [81, 394] on link "Boxes" at bounding box center [81, 399] width 144 height 23
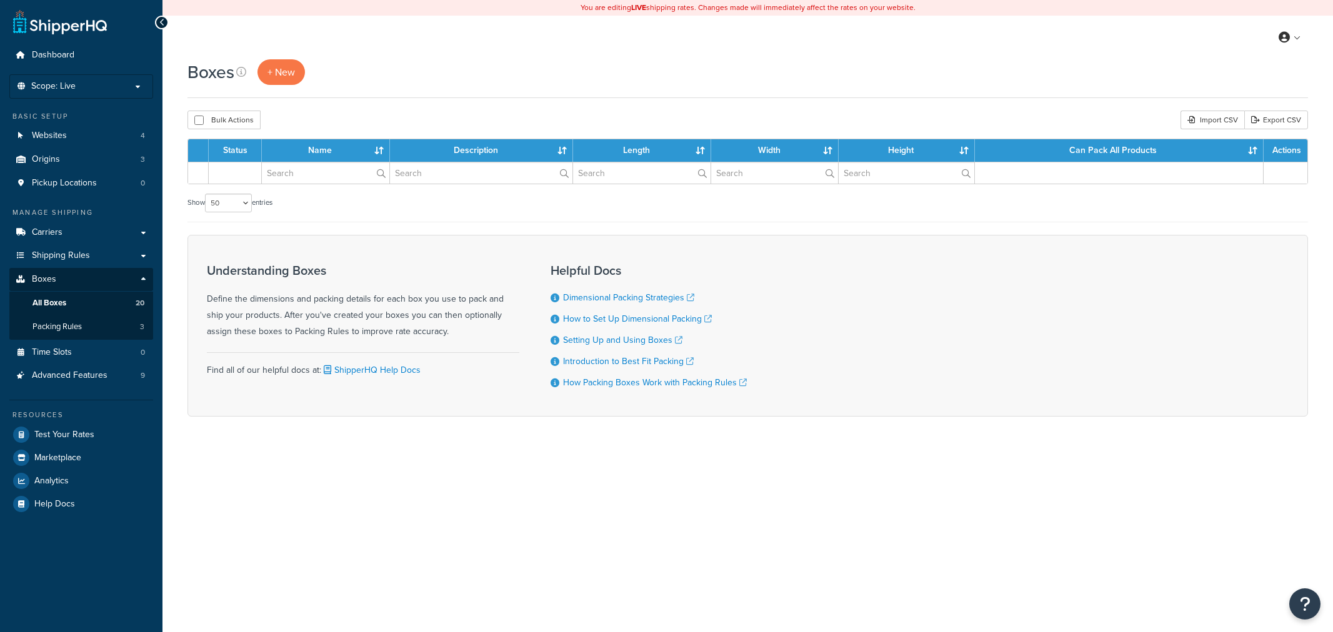
select select "50"
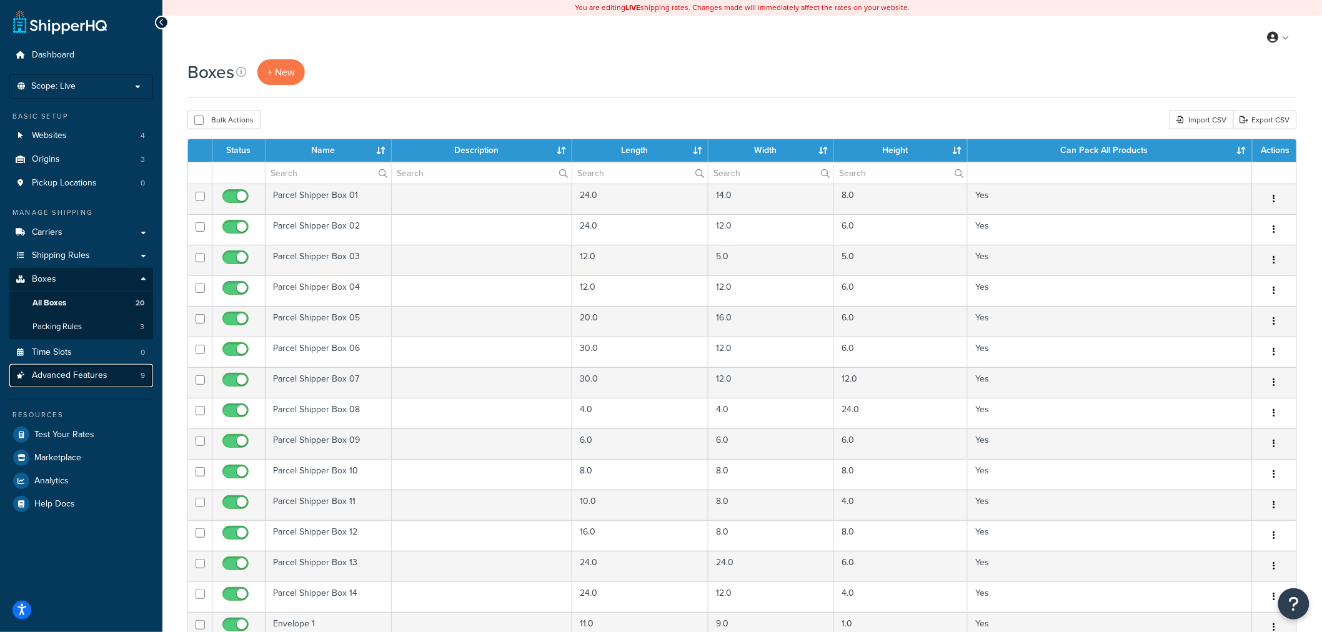
click at [84, 377] on span "Advanced Features" at bounding box center [70, 375] width 76 height 11
